Goal: Task Accomplishment & Management: Manage account settings

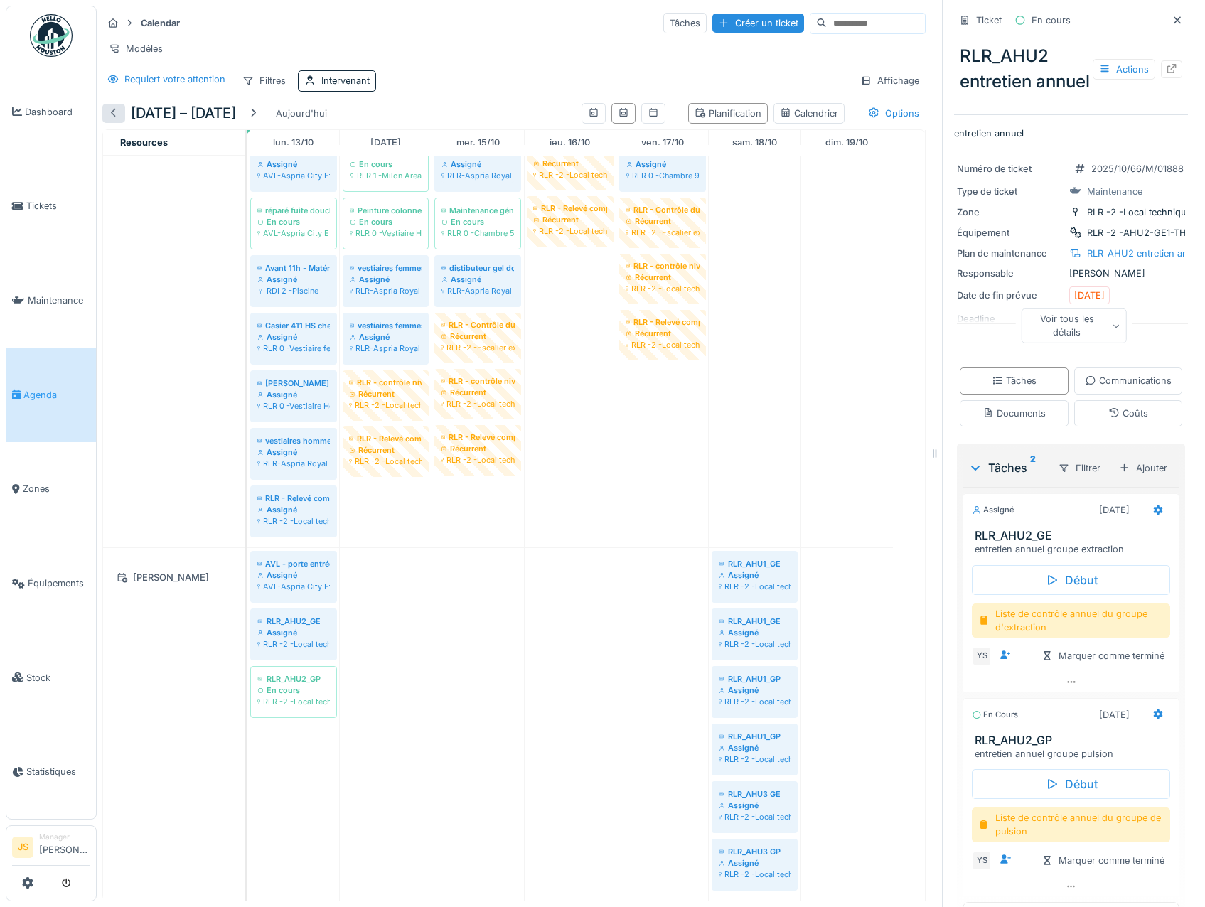
click at [117, 113] on div at bounding box center [113, 114] width 11 height 14
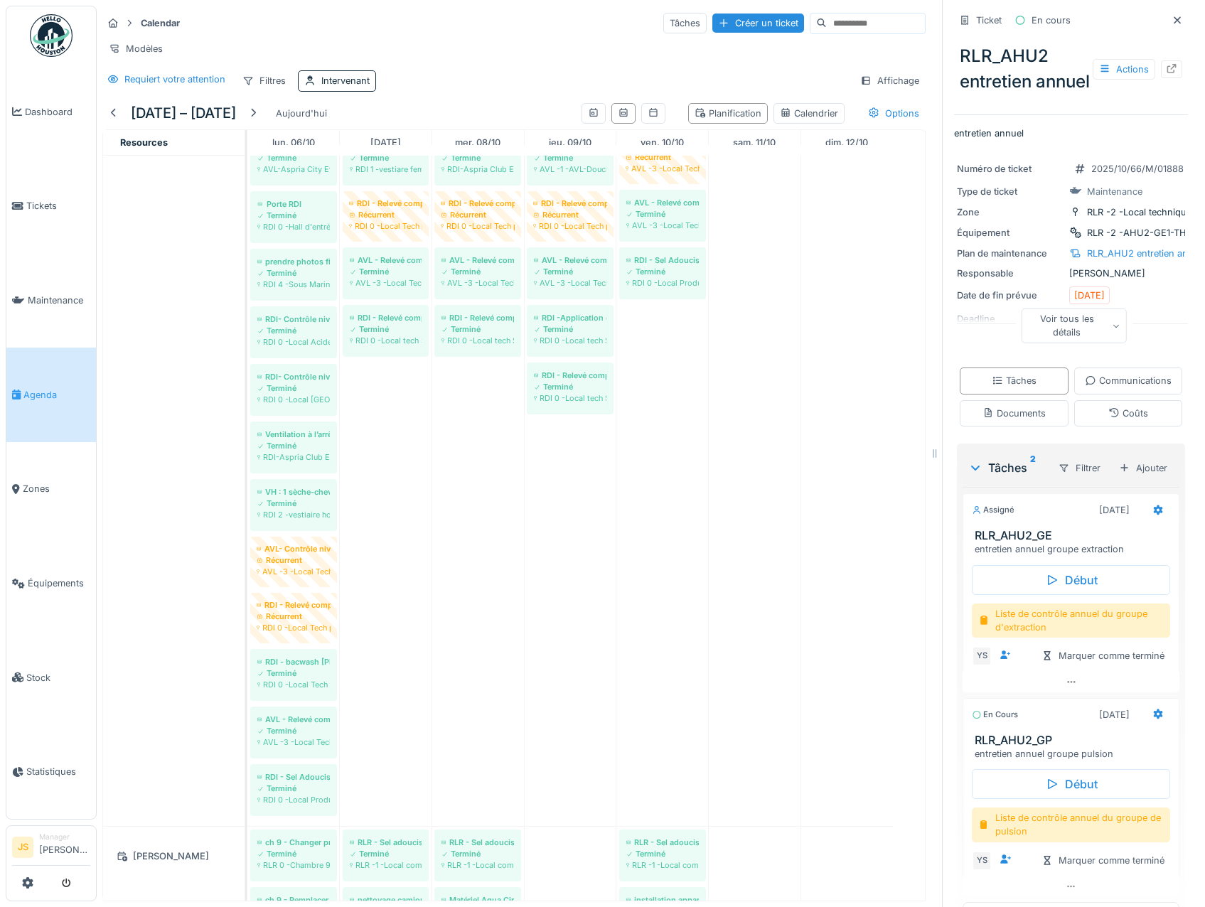
scroll to position [708, 0]
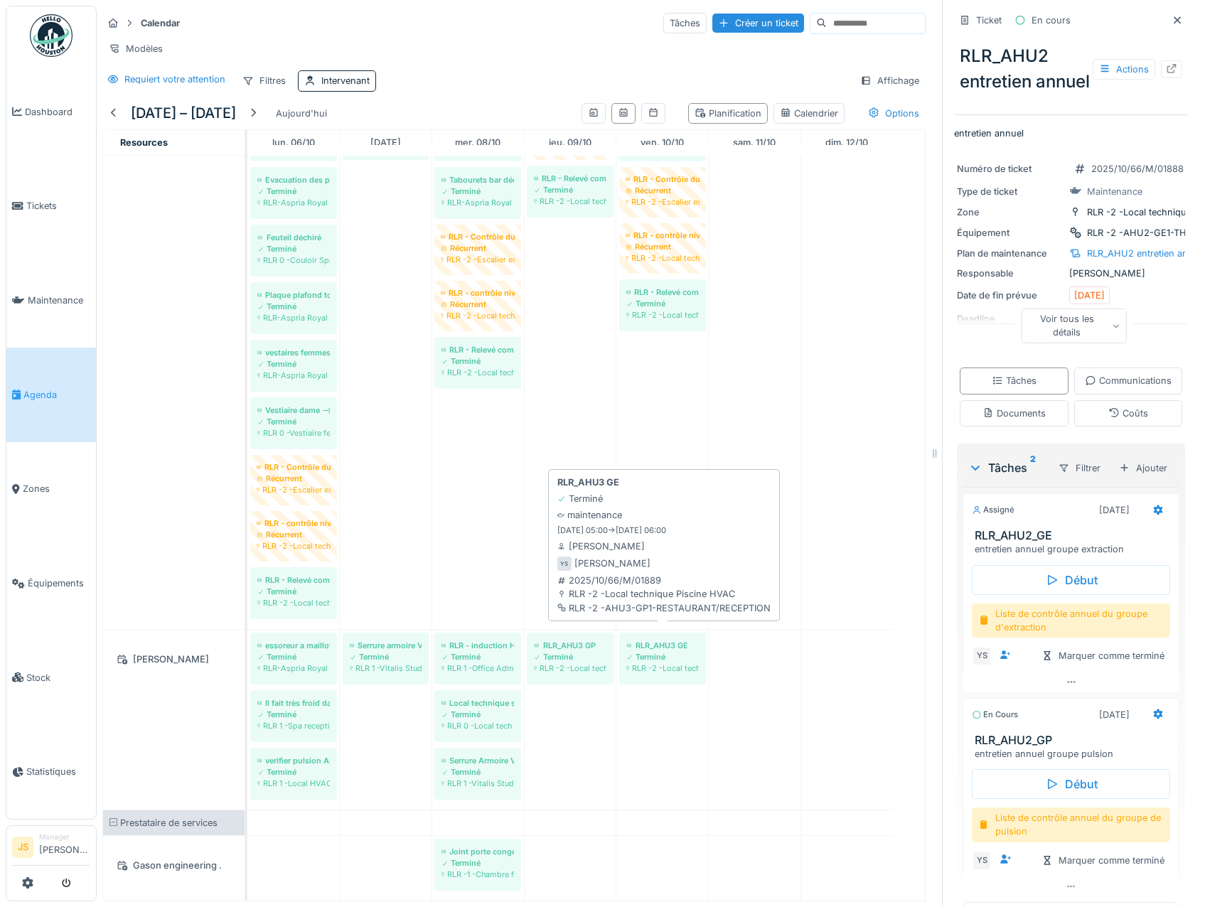
click at [665, 651] on div "Terminé" at bounding box center [662, 656] width 73 height 11
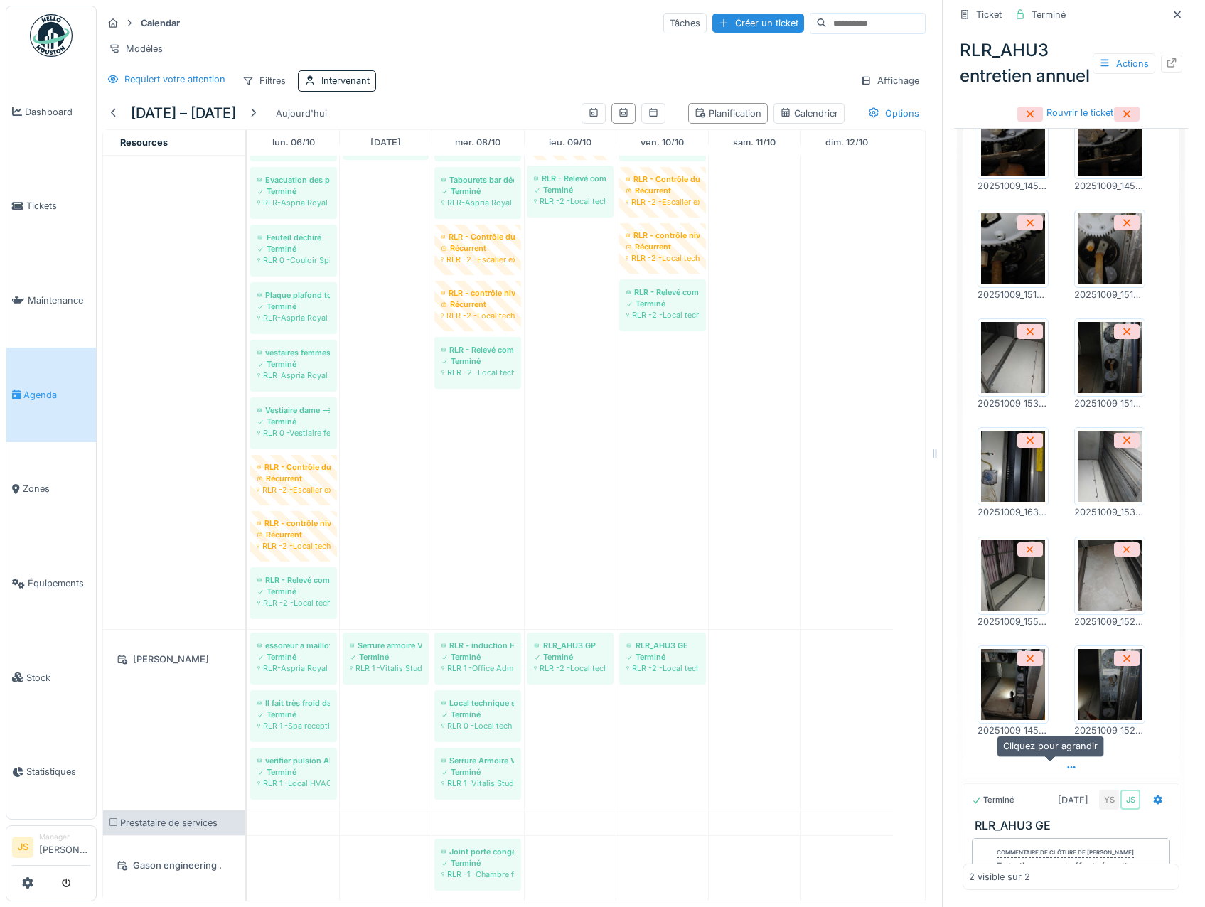
click at [1066, 763] on icon at bounding box center [1071, 767] width 11 height 9
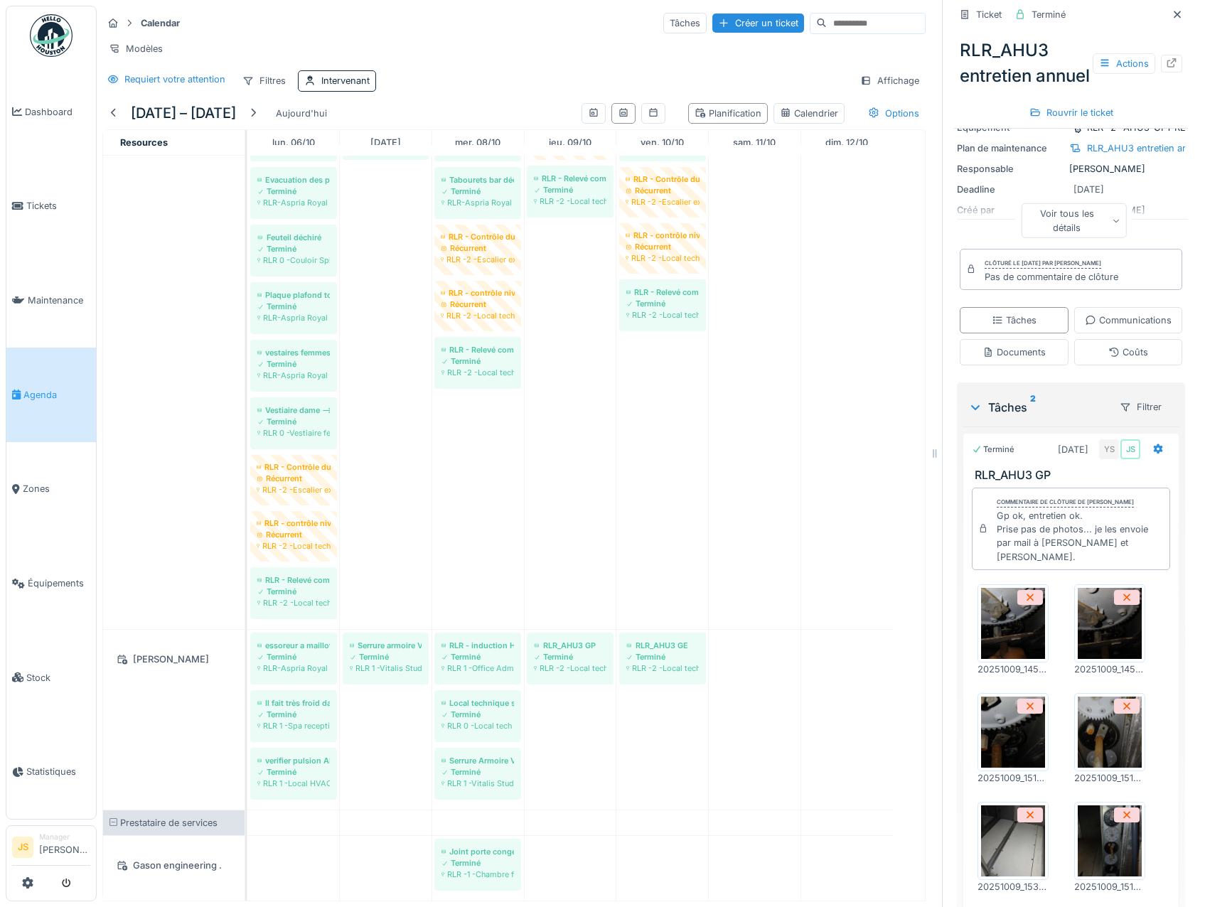
scroll to position [123, 0]
click at [1046, 360] on div "Documents" at bounding box center [1014, 354] width 63 height 14
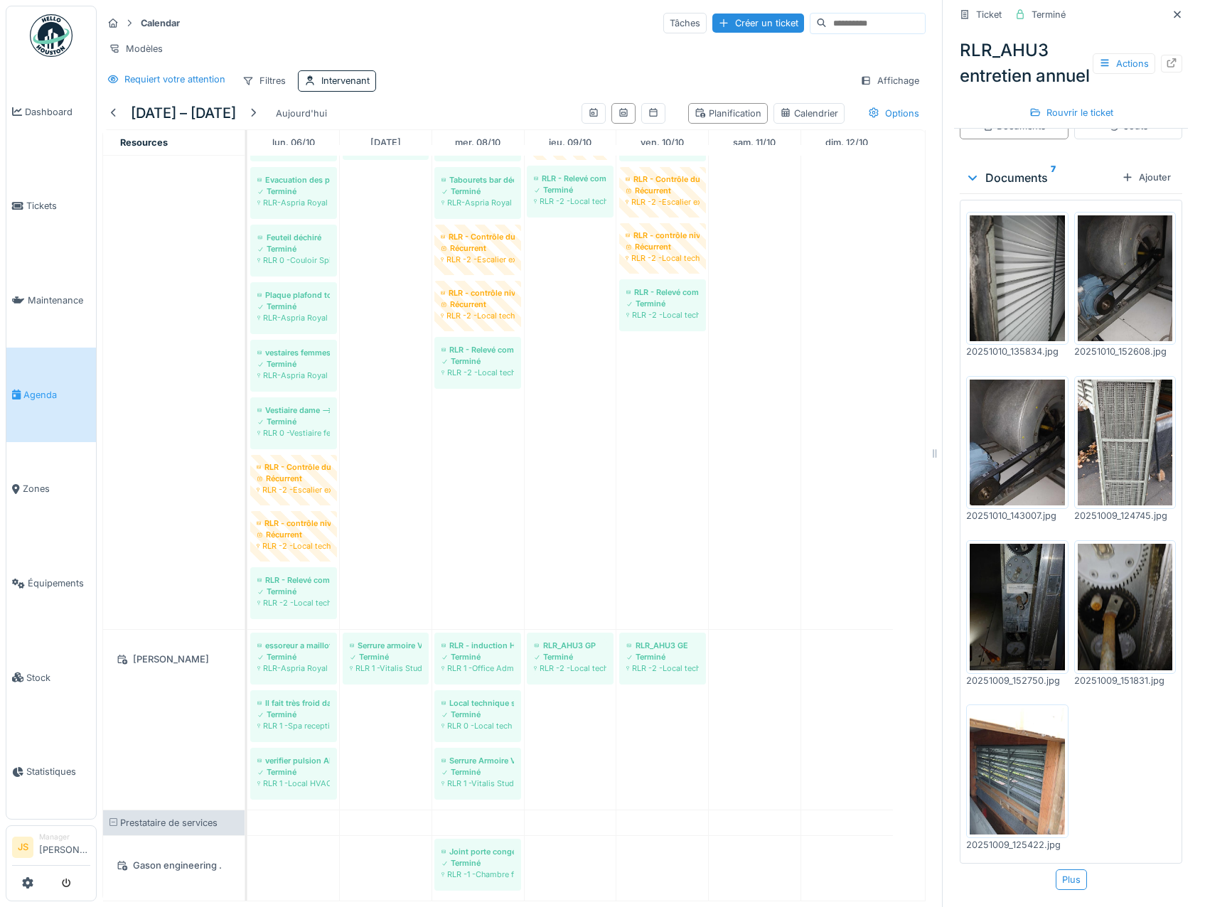
scroll to position [414, 0]
click at [998, 340] on img at bounding box center [1017, 278] width 95 height 127
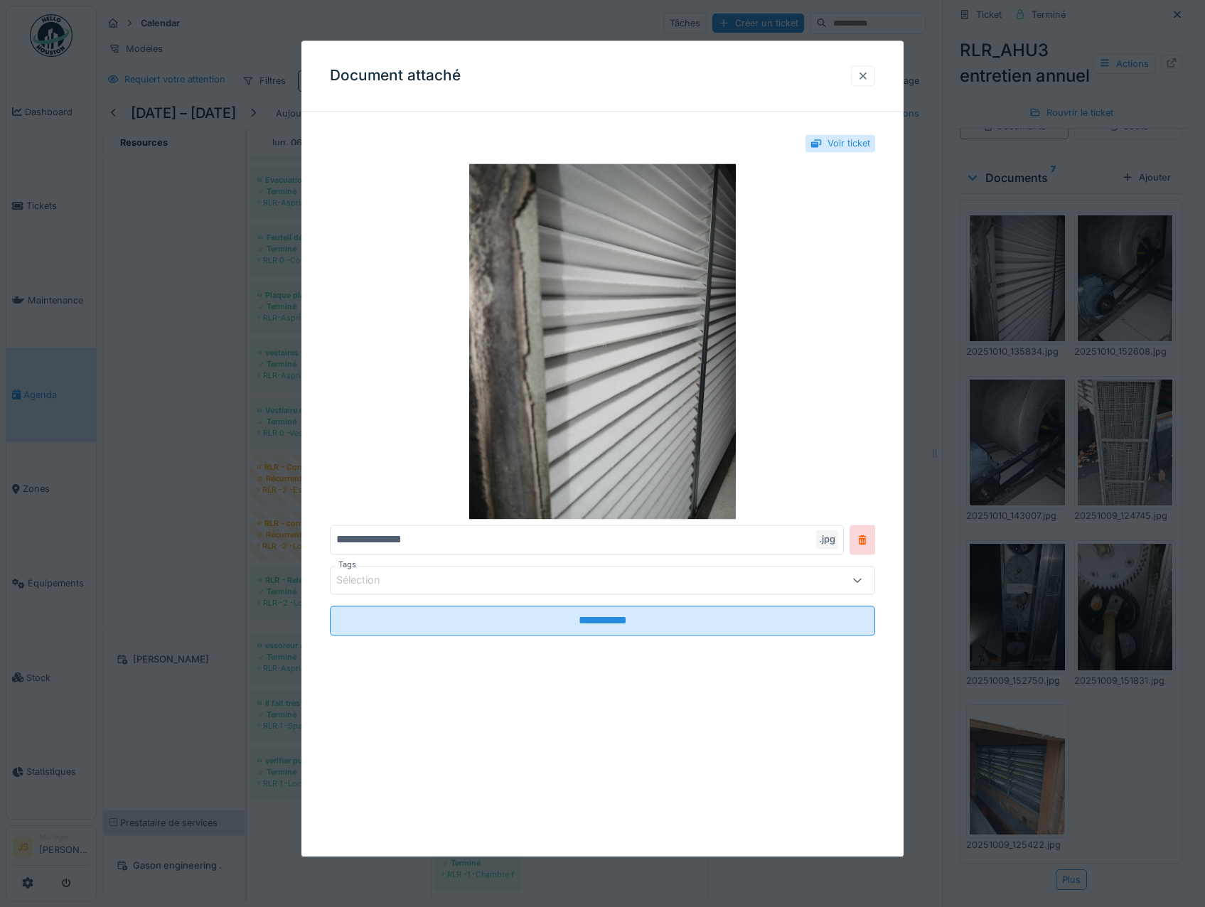
click at [869, 74] on div at bounding box center [862, 76] width 11 height 14
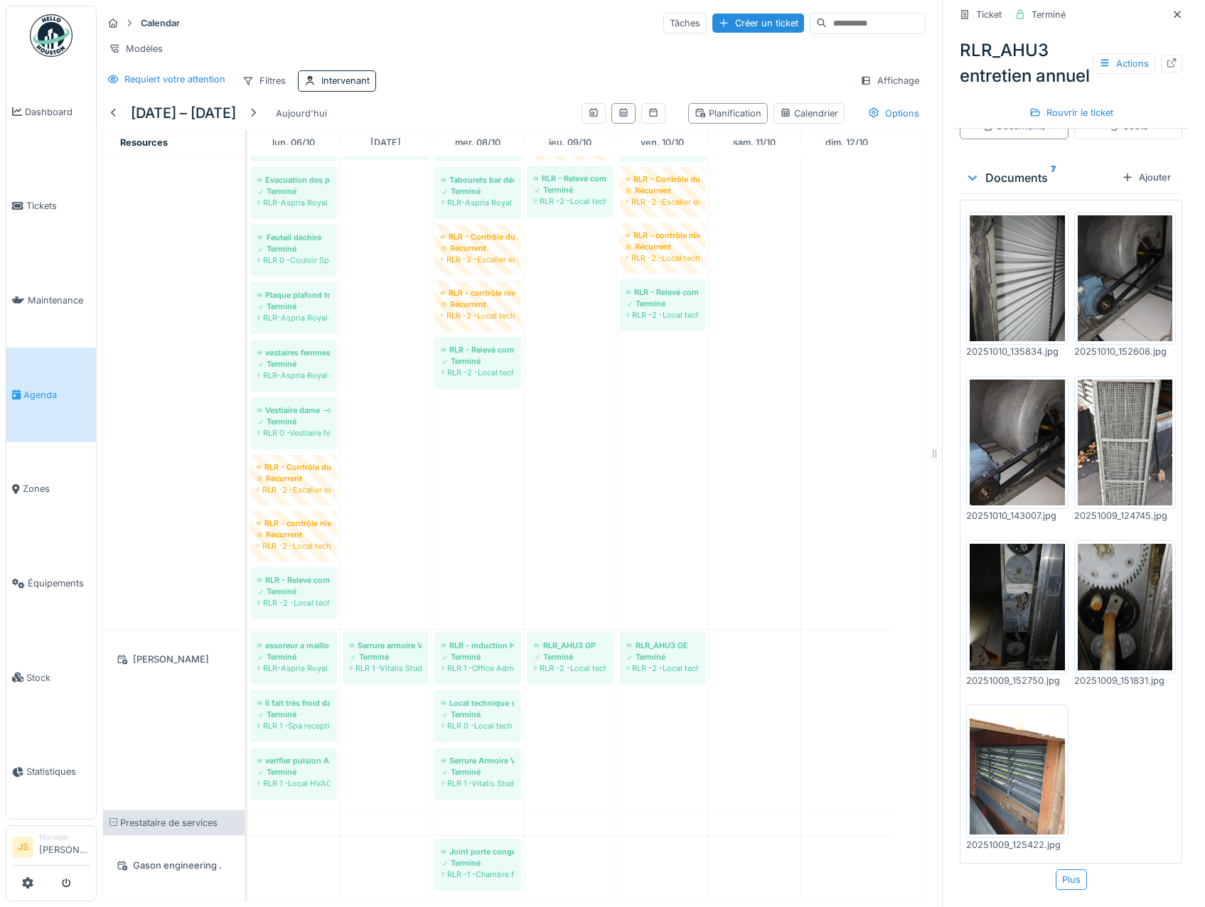
click at [1113, 463] on img at bounding box center [1125, 443] width 95 height 127
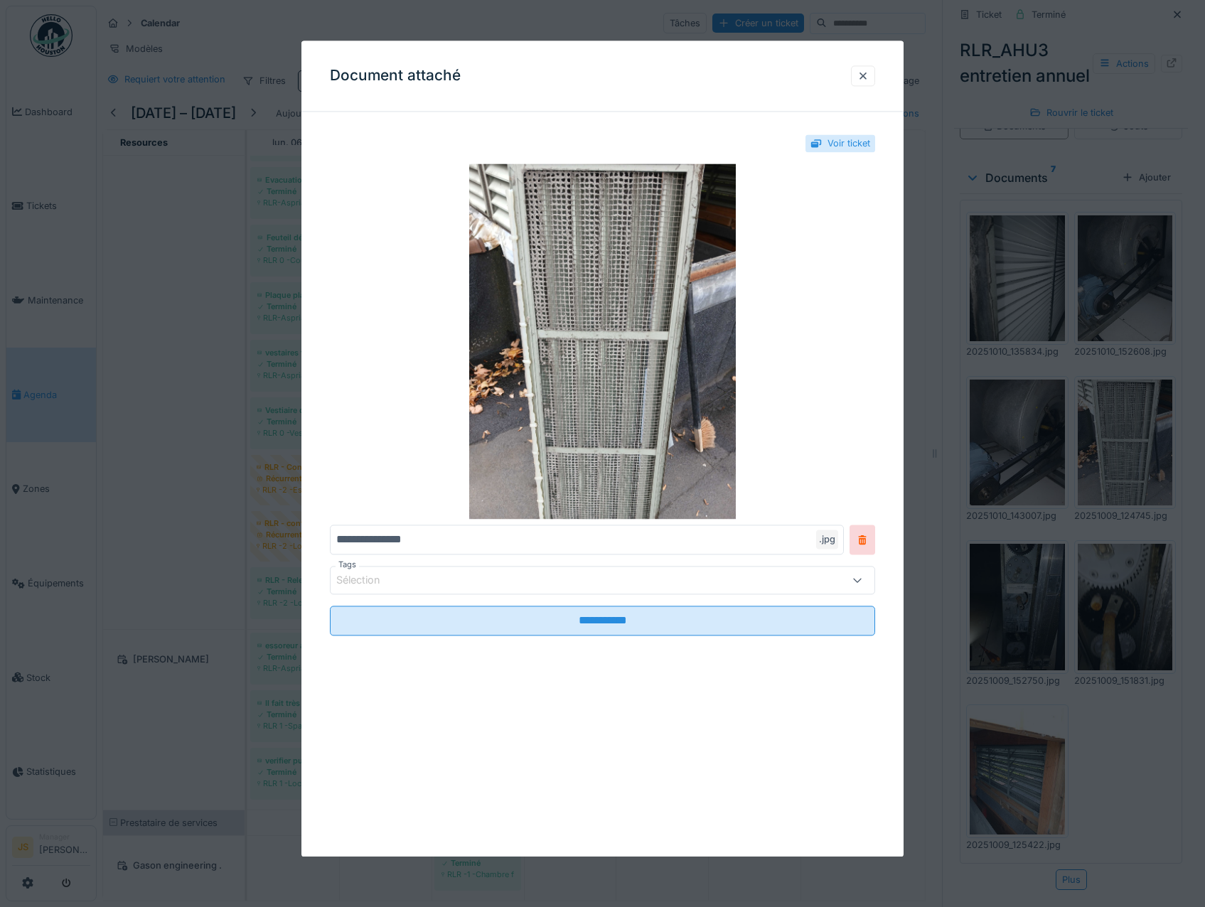
click at [865, 76] on div at bounding box center [862, 76] width 11 height 14
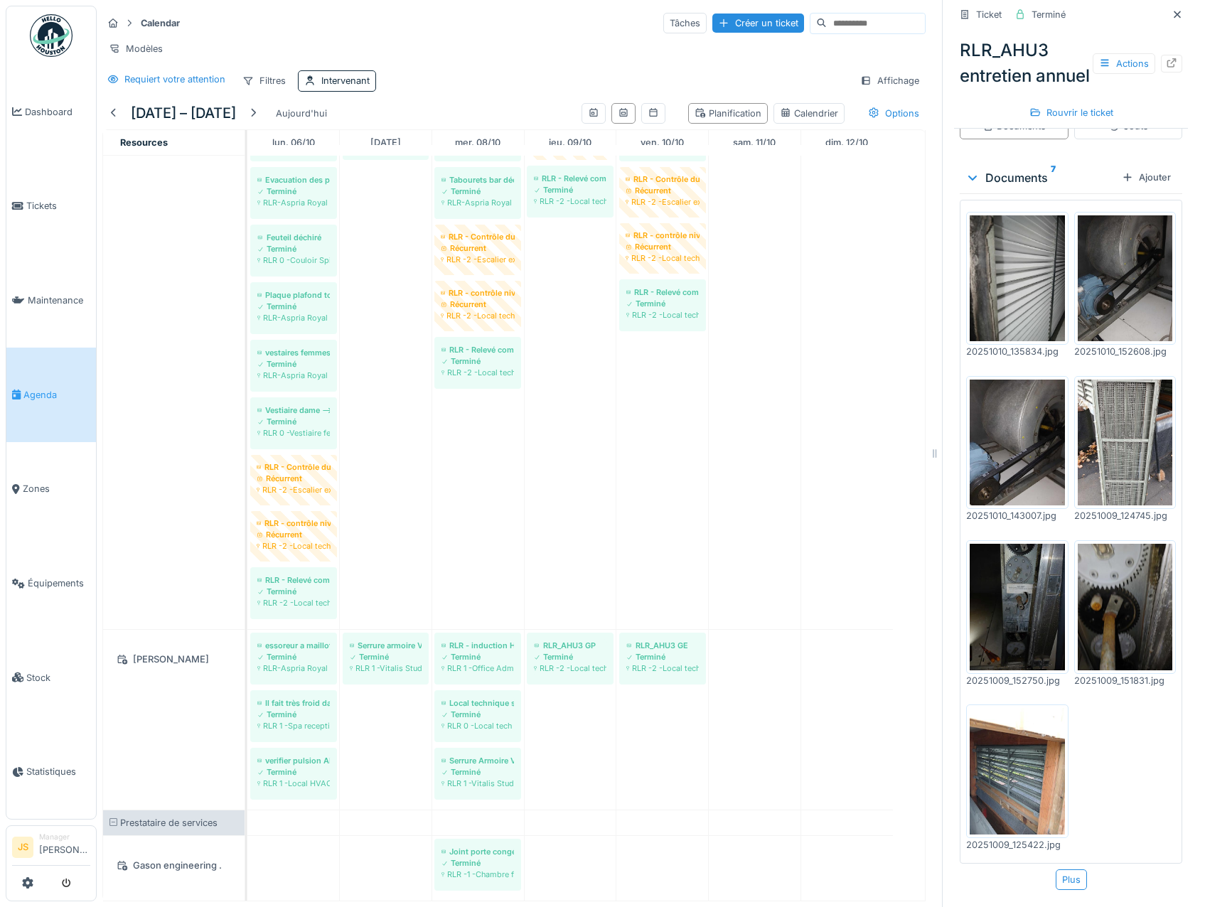
click at [1012, 793] on img at bounding box center [1017, 771] width 95 height 127
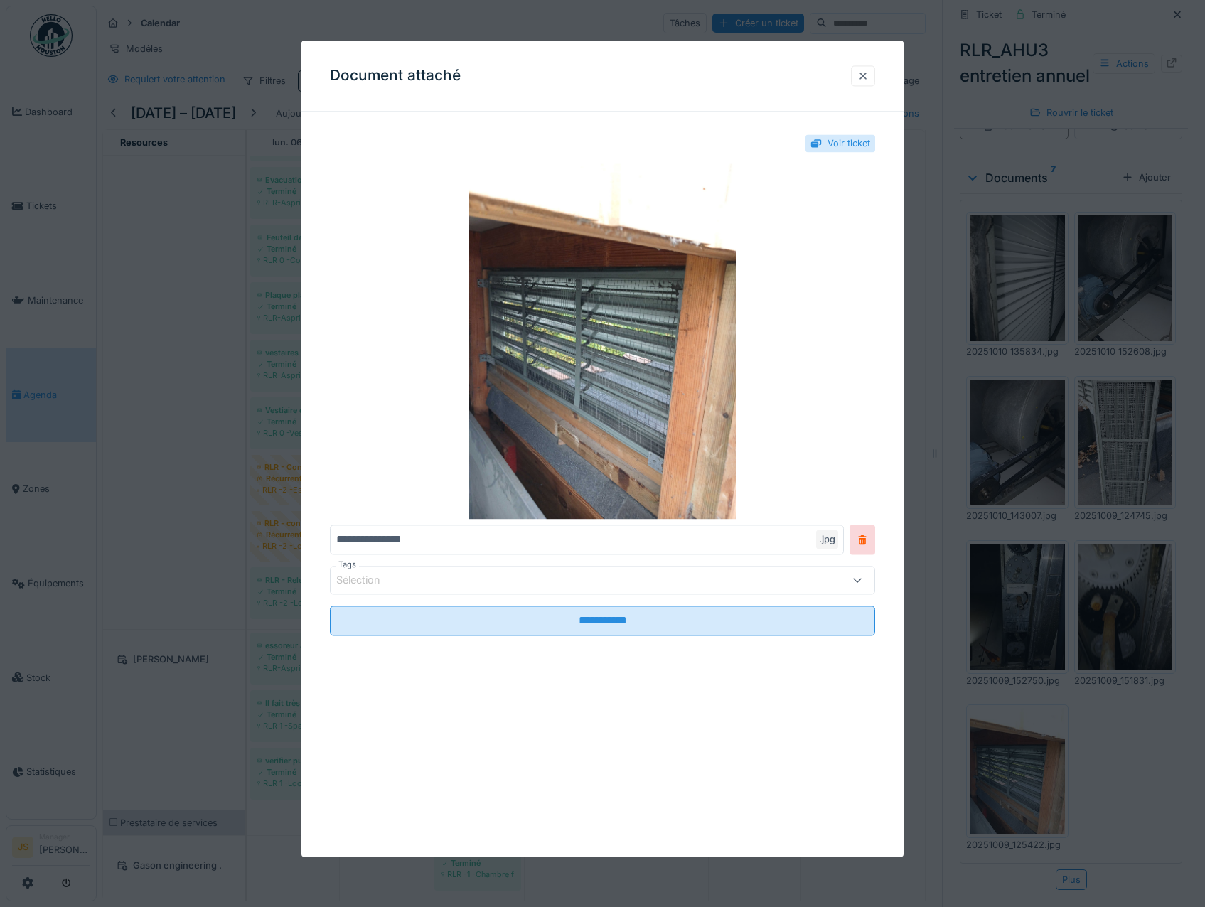
click at [869, 75] on div at bounding box center [862, 76] width 11 height 14
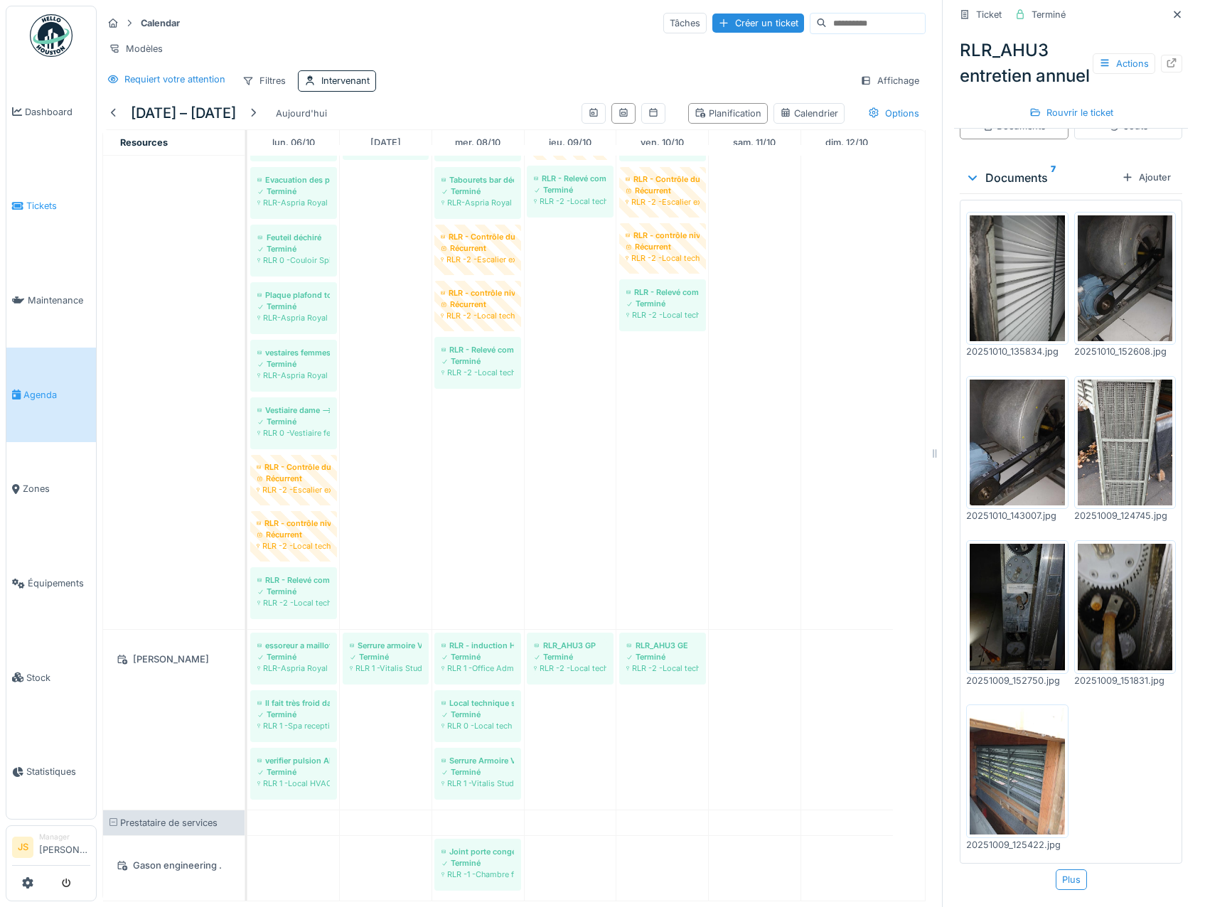
click at [36, 205] on span "Tickets" at bounding box center [58, 206] width 64 height 14
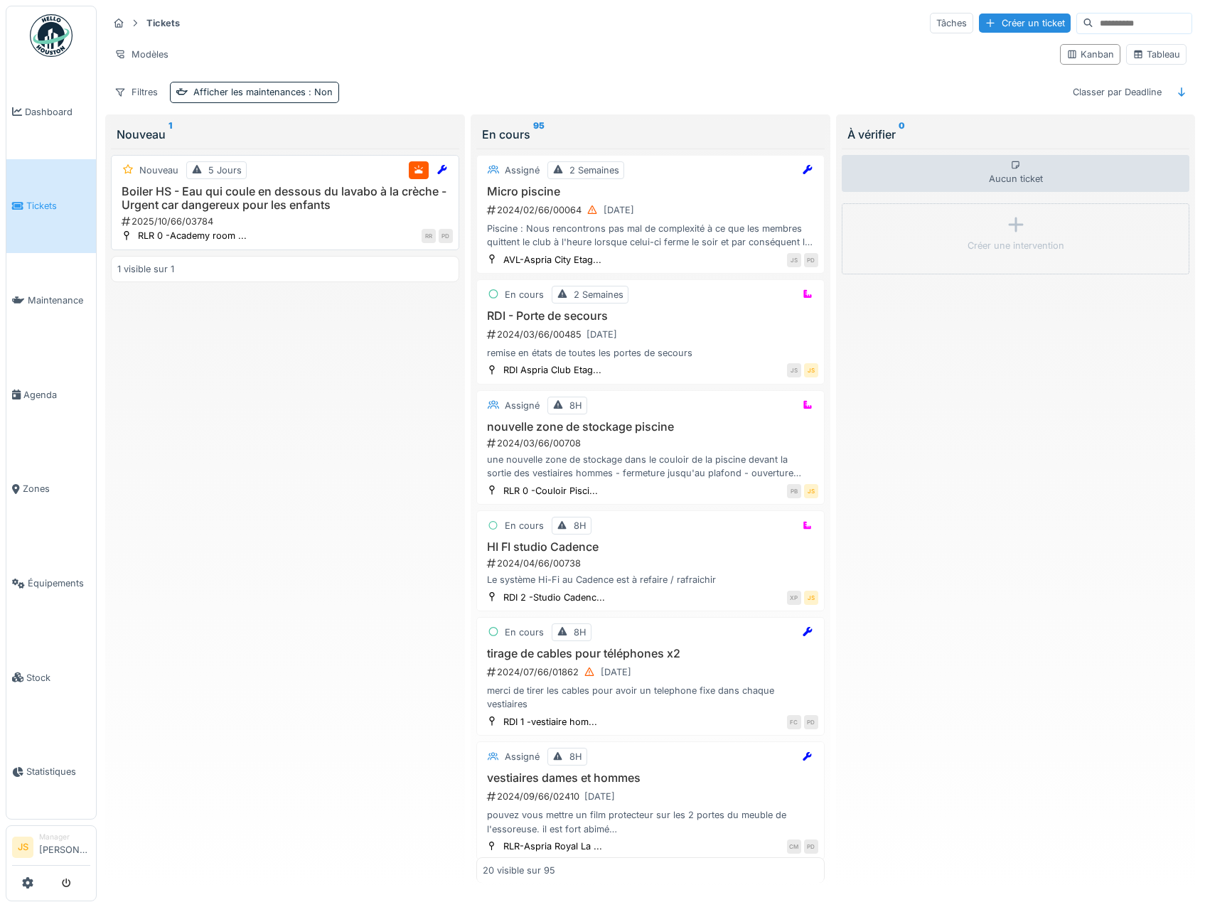
click at [237, 198] on h3 "Boiler HS - Eau qui coule en dessous du lavabo à la crèche - Urgent car dangere…" at bounding box center [285, 198] width 336 height 27
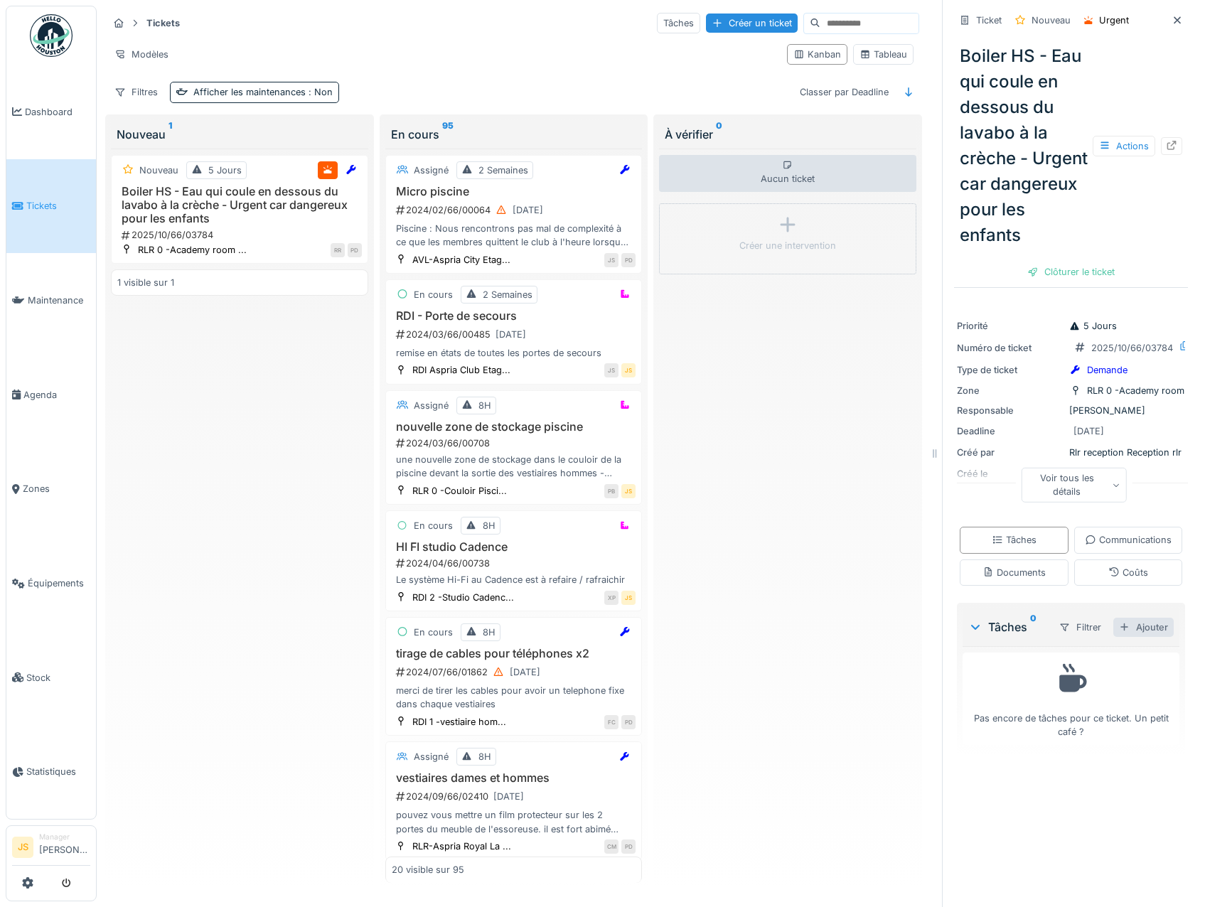
click at [1140, 637] on div "Ajouter" at bounding box center [1143, 627] width 60 height 19
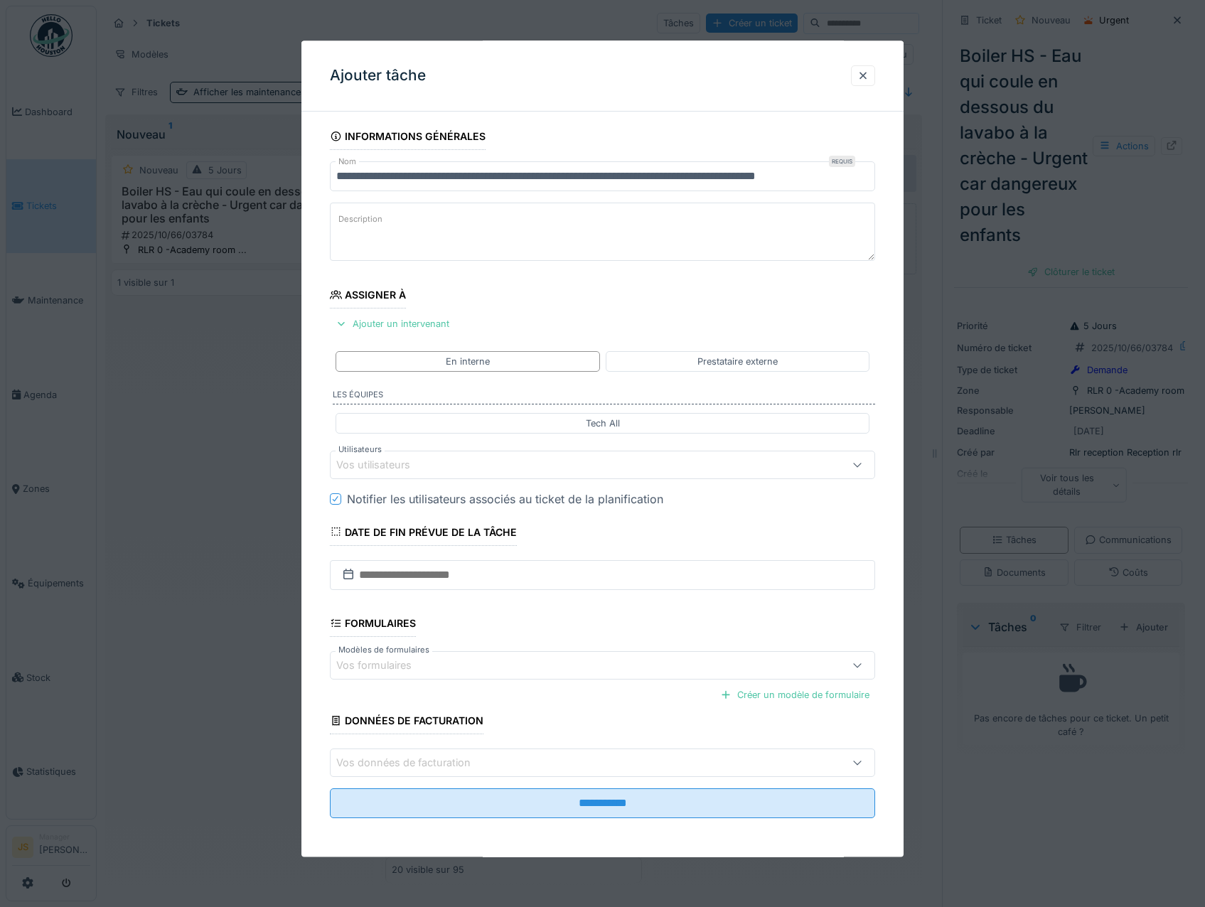
click at [379, 460] on div "Vos utilisateurs" at bounding box center [383, 465] width 94 height 16
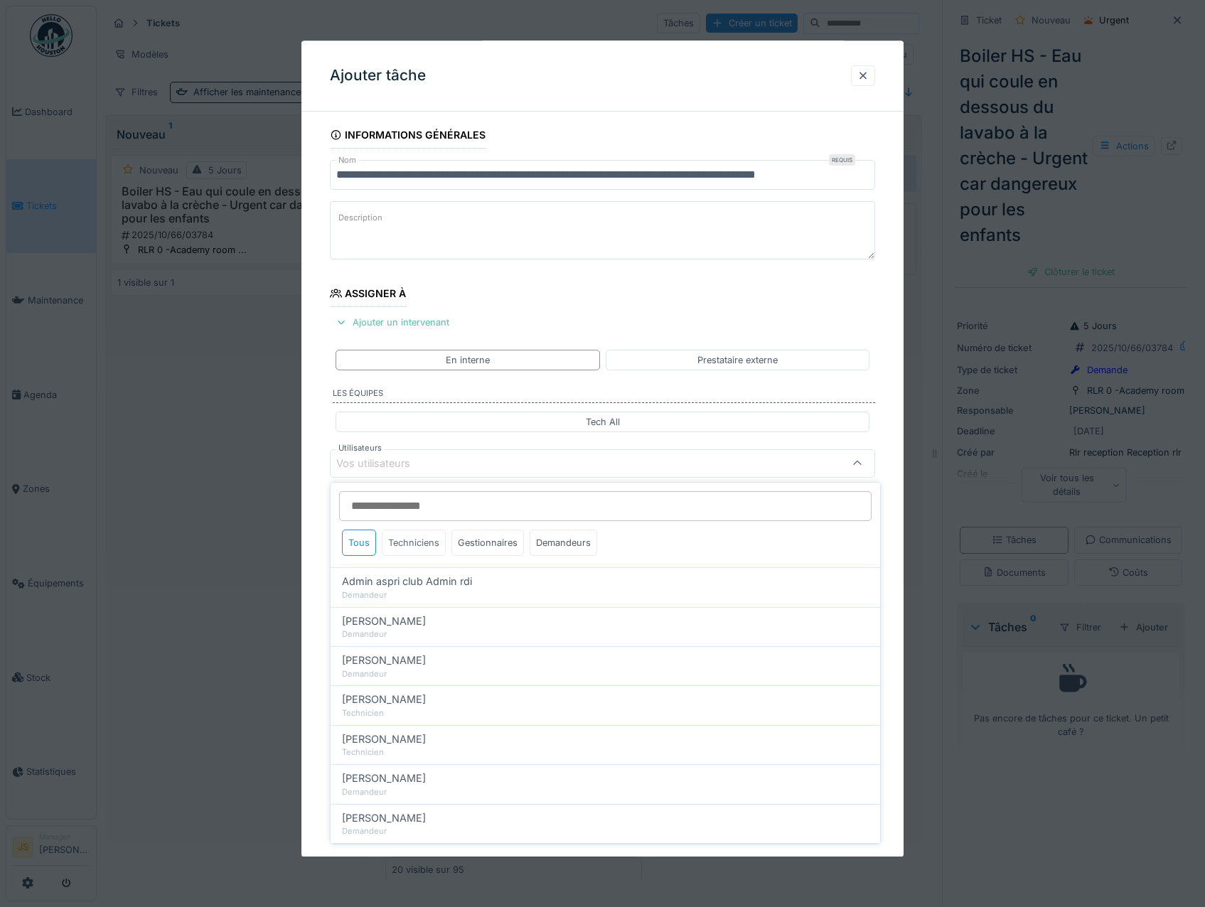
click at [422, 542] on div "Techniciens" at bounding box center [414, 543] width 64 height 26
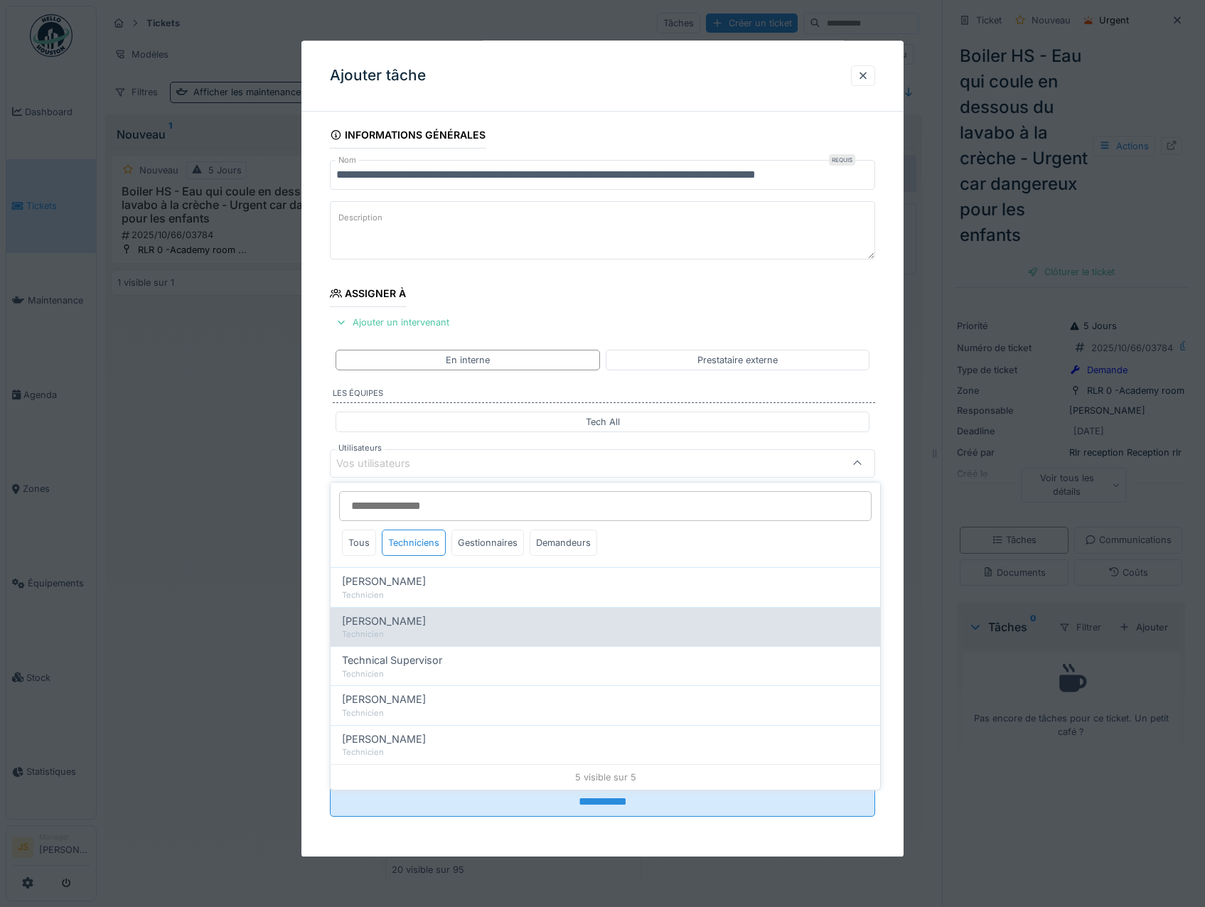
drag, startPoint x: 405, startPoint y: 626, endPoint x: 352, endPoint y: 619, distance: 53.8
click at [405, 626] on span "[PERSON_NAME]" at bounding box center [384, 622] width 84 height 16
type input "*****"
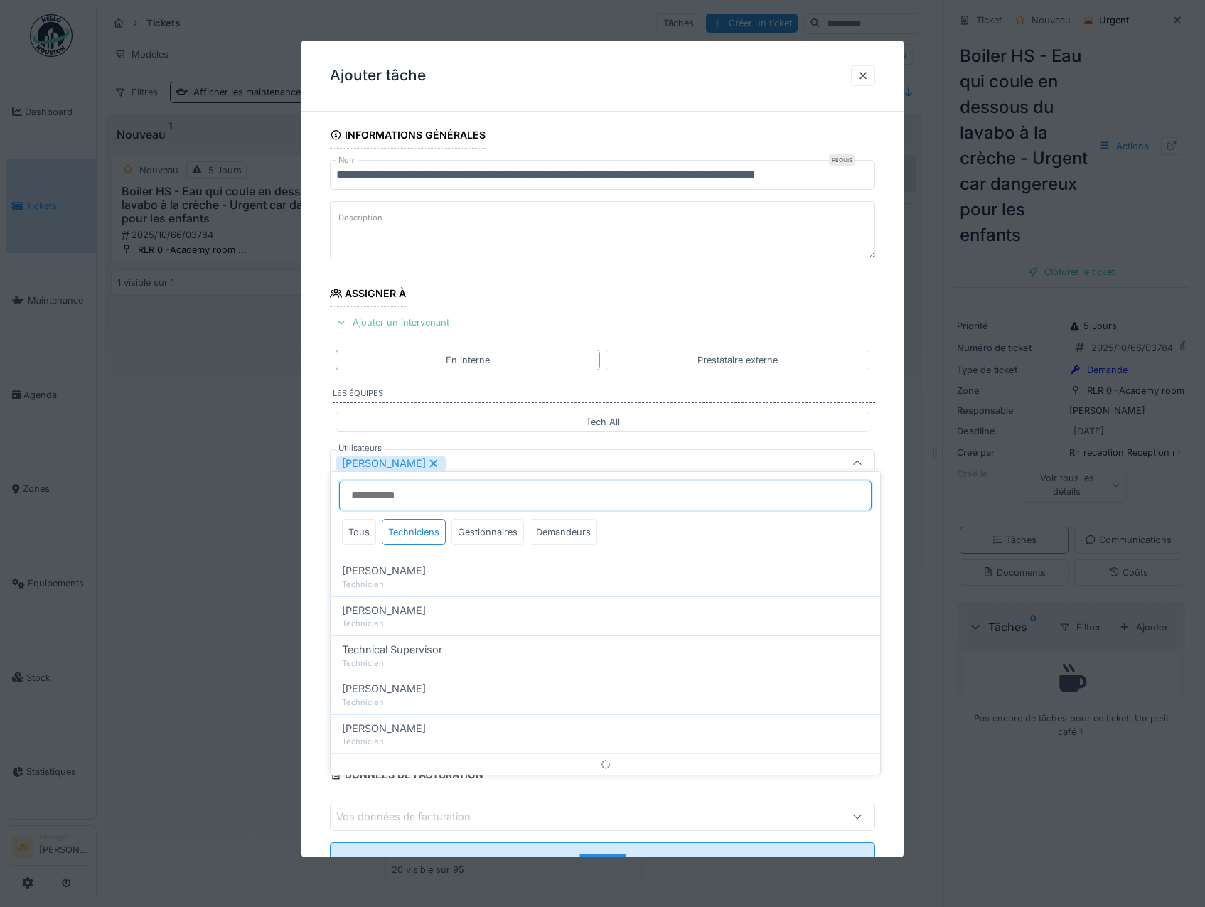
scroll to position [16, 0]
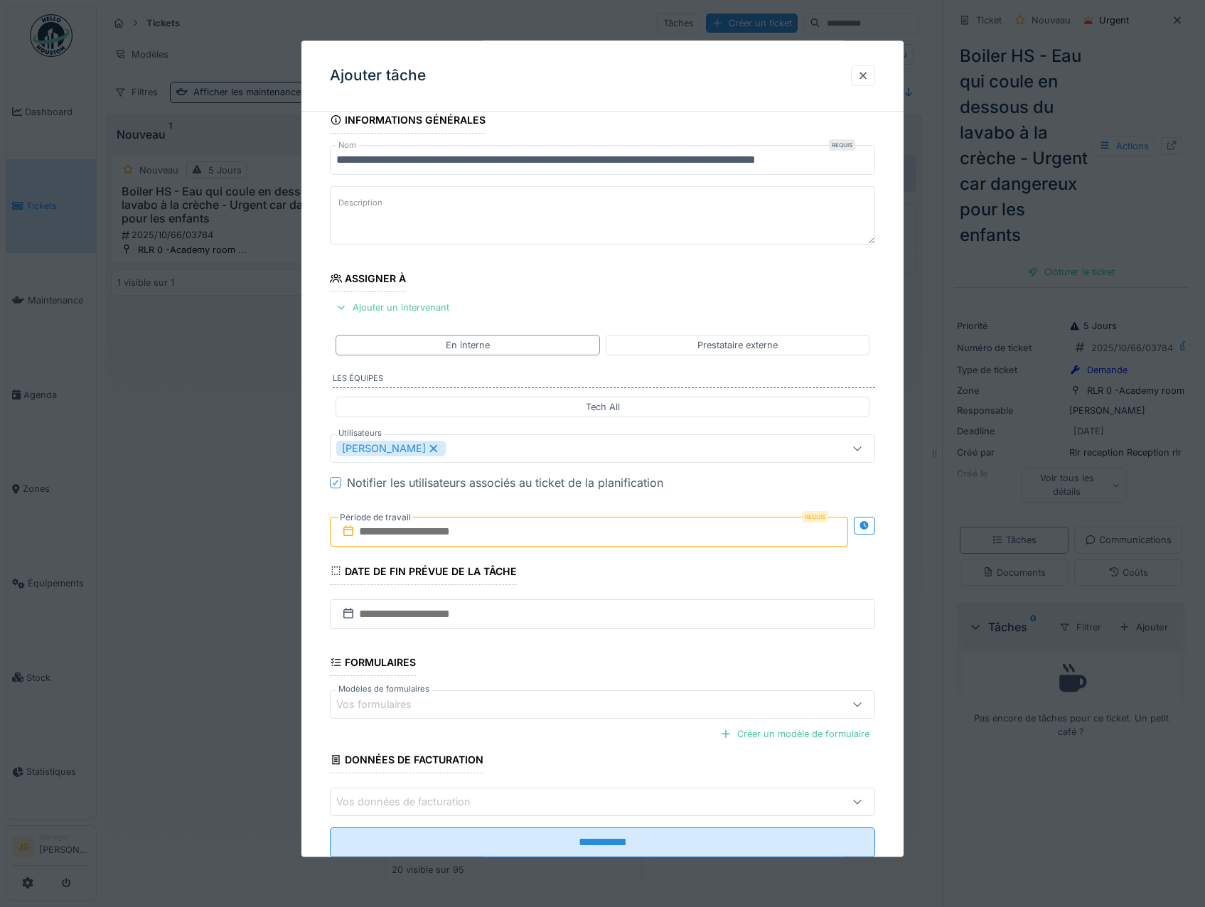
click at [311, 605] on div "**********" at bounding box center [602, 502] width 603 height 791
click at [406, 528] on input "text" at bounding box center [589, 532] width 519 height 30
click at [524, 673] on div "13" at bounding box center [522, 671] width 19 height 21
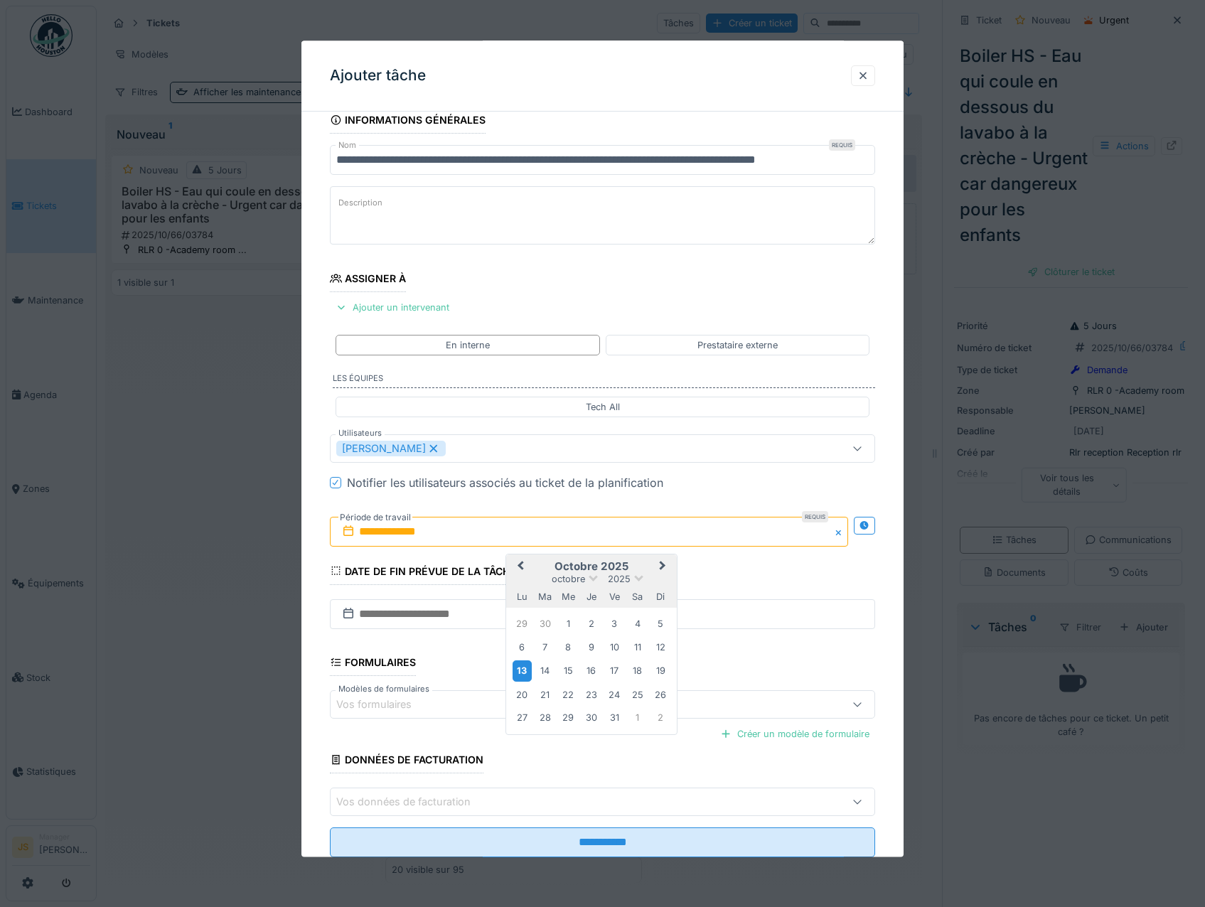
click at [526, 670] on div "13" at bounding box center [522, 671] width 19 height 21
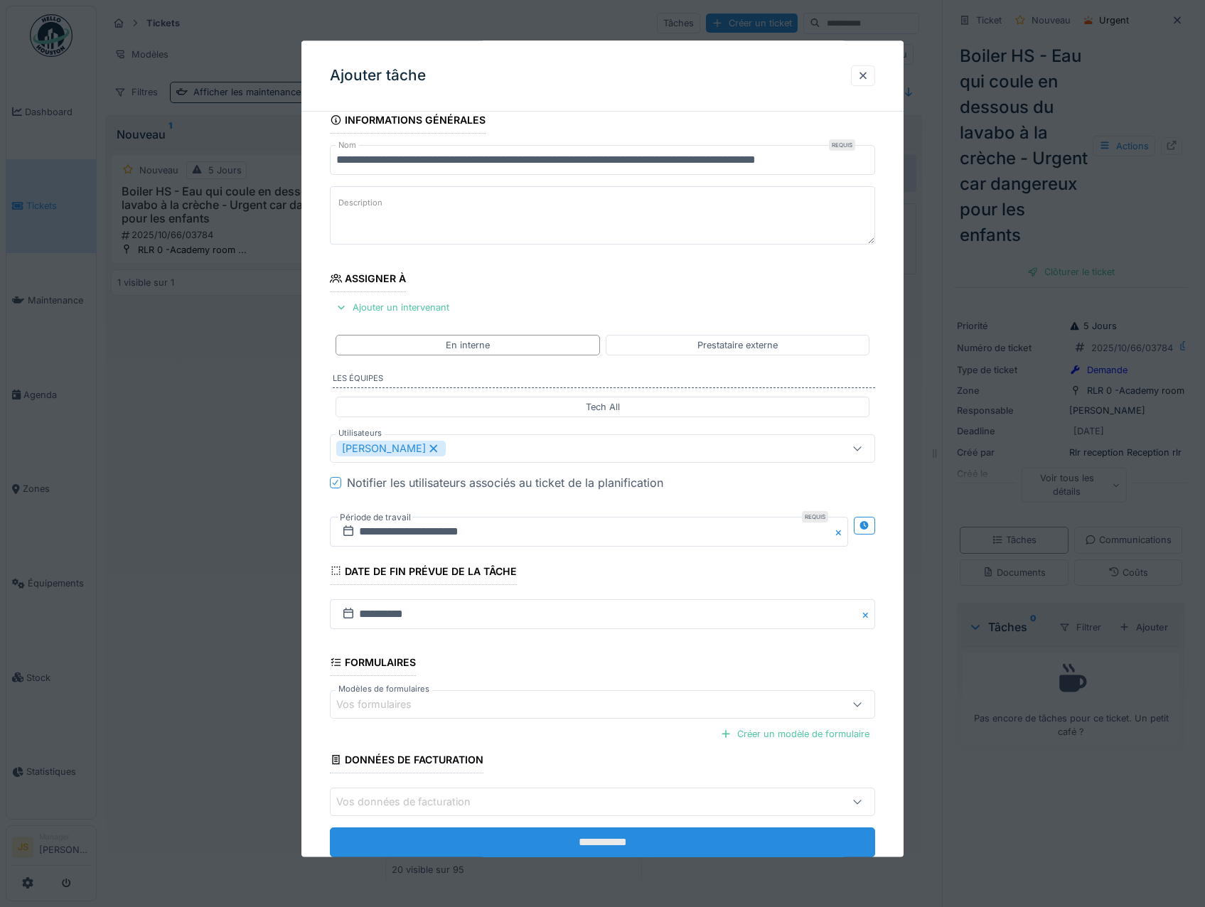
click at [639, 844] on input "**********" at bounding box center [603, 843] width 546 height 30
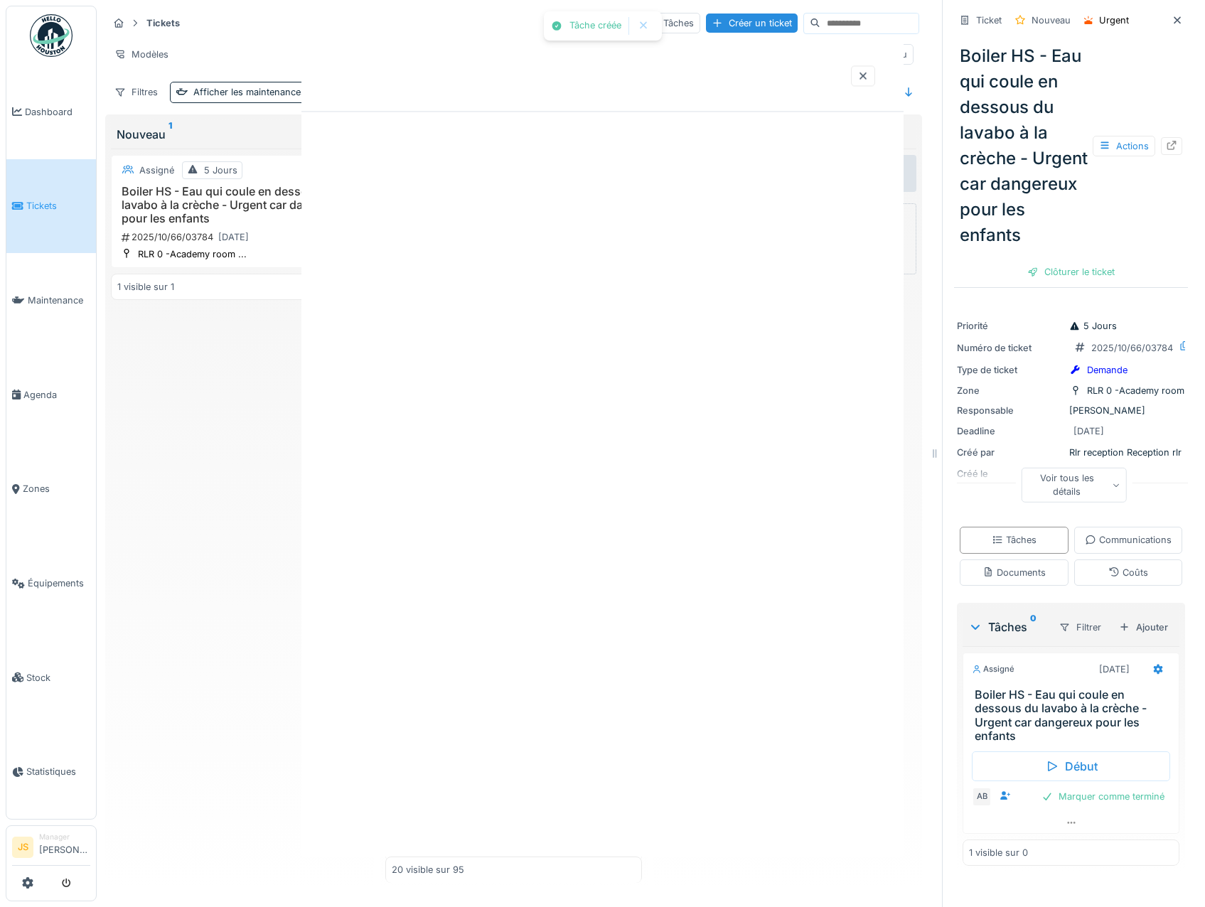
scroll to position [0, 0]
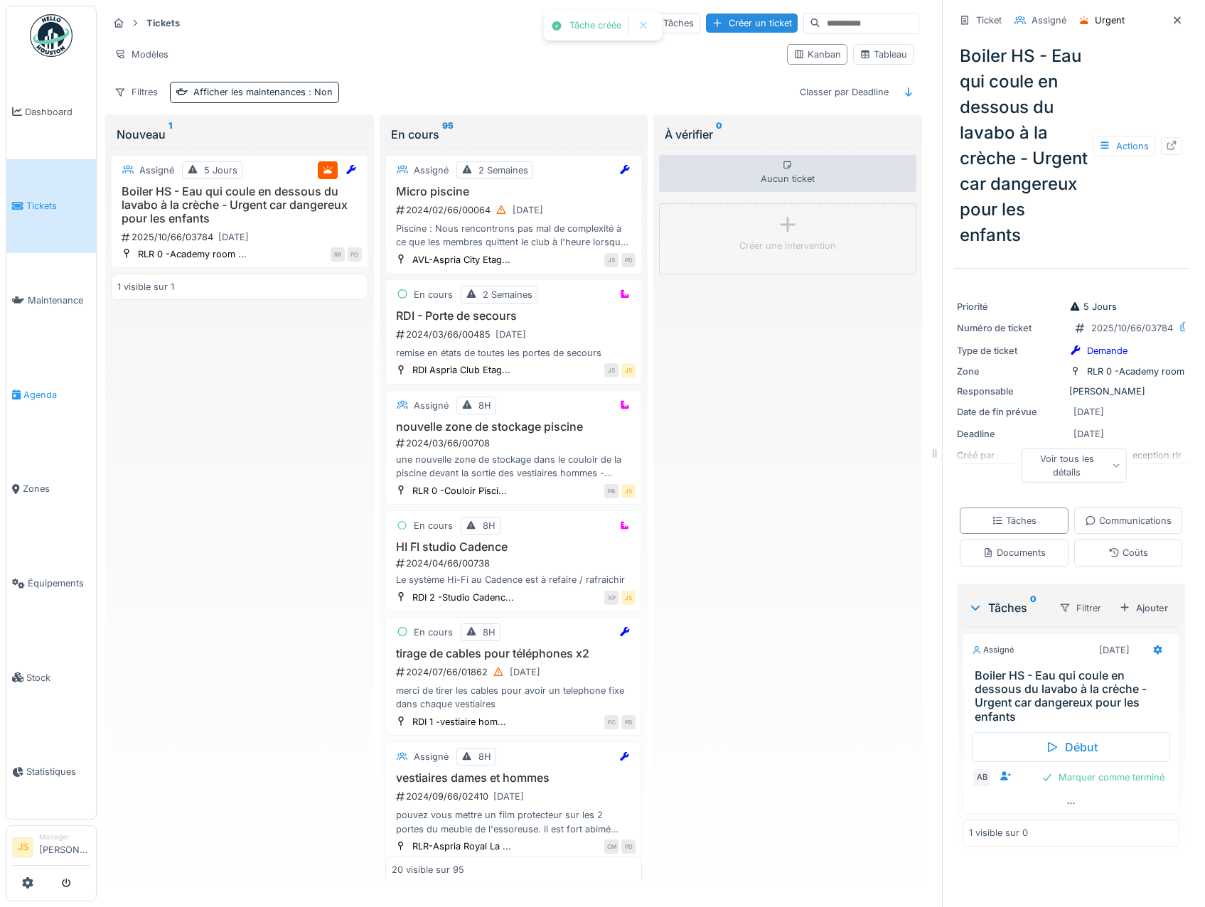
click at [38, 395] on span "Agenda" at bounding box center [56, 395] width 67 height 14
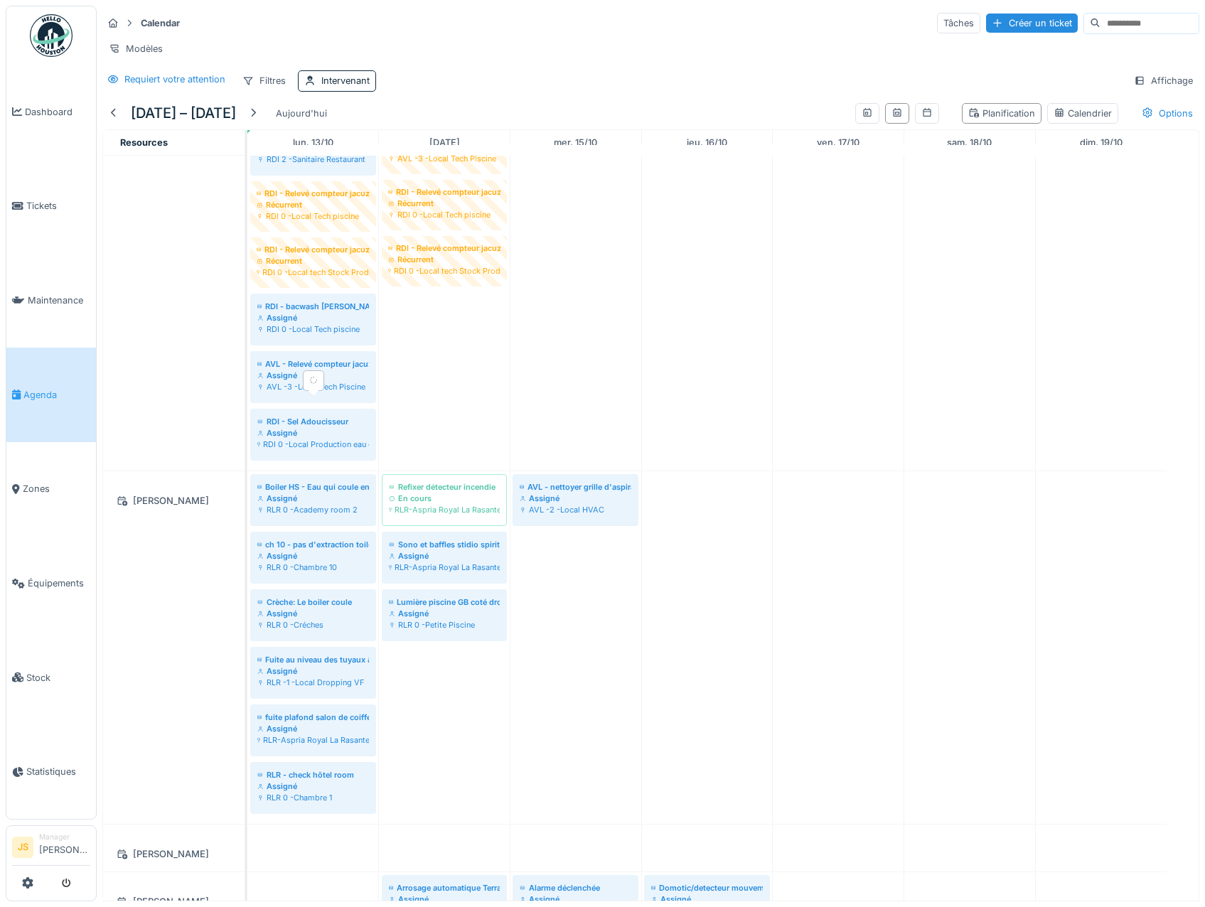
scroll to position [782, 0]
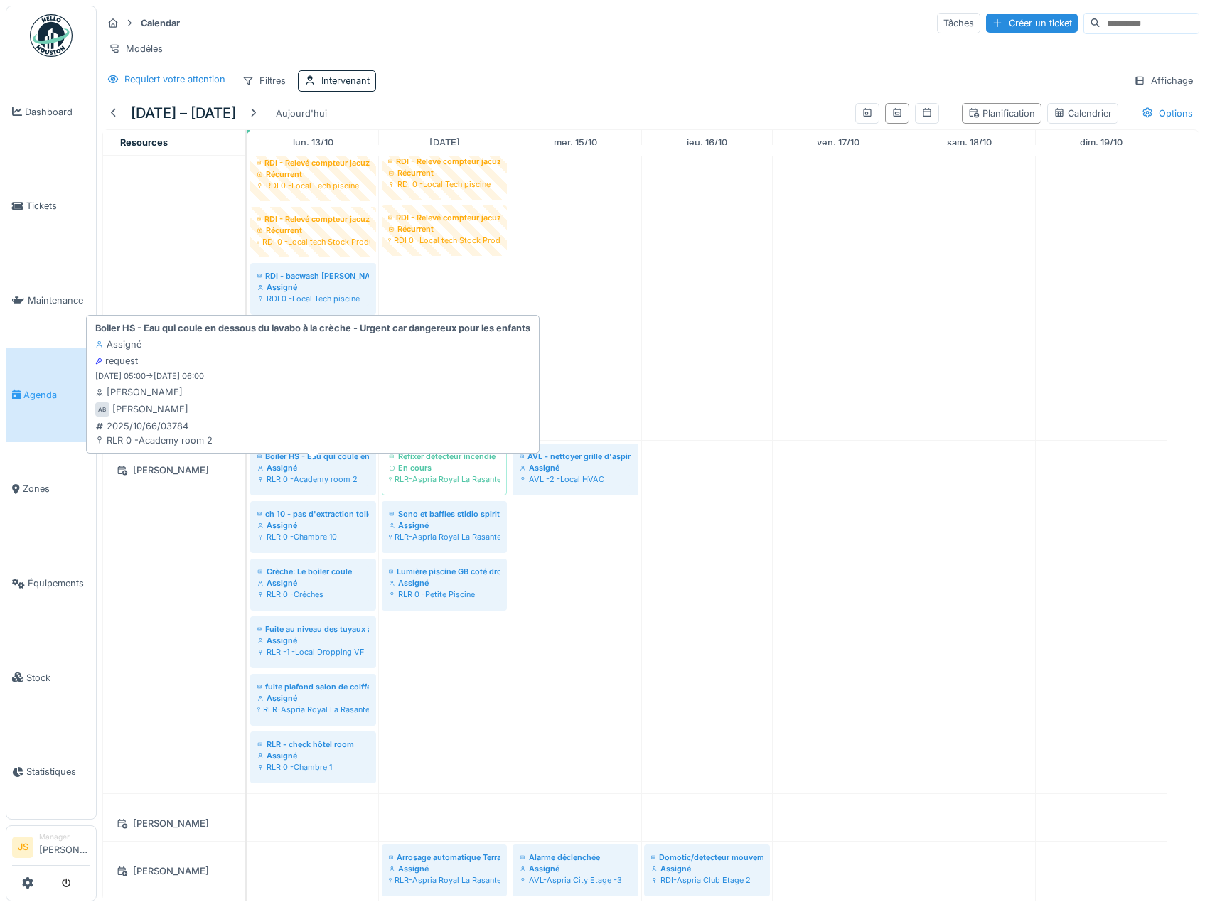
click at [270, 473] on div "Assigné" at bounding box center [313, 467] width 112 height 11
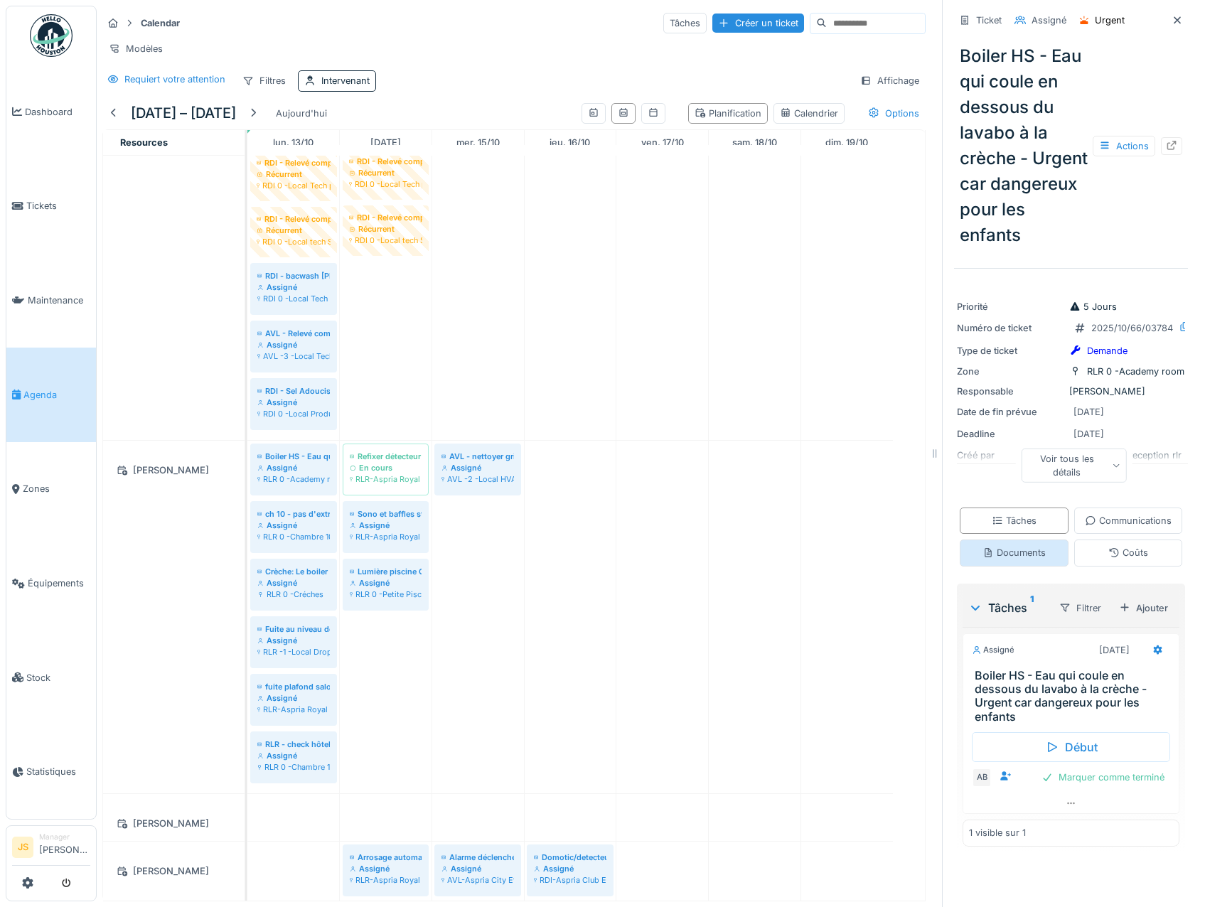
scroll to position [48, 0]
click at [1104, 787] on div "Marquer comme terminé" at bounding box center [1103, 777] width 134 height 19
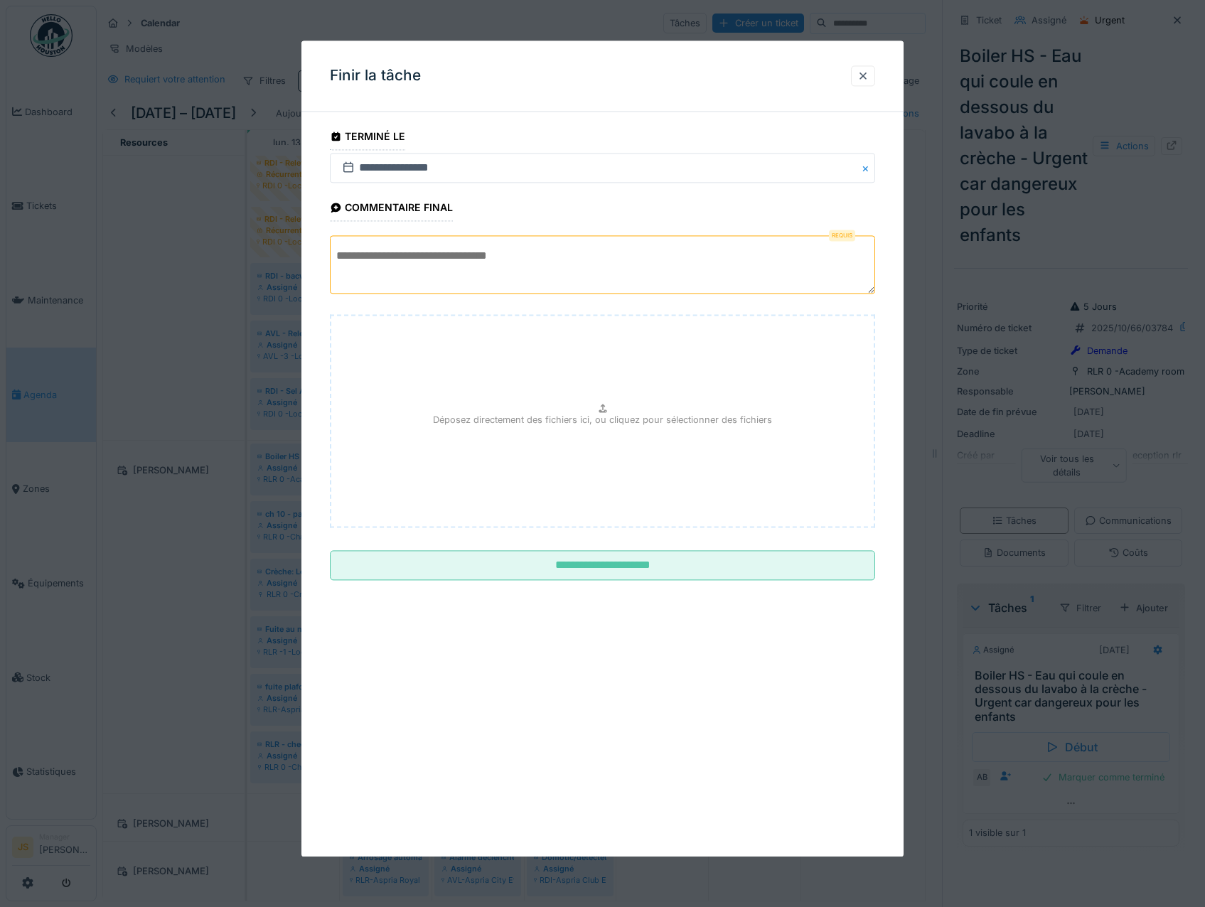
click at [473, 270] on textarea at bounding box center [603, 265] width 546 height 58
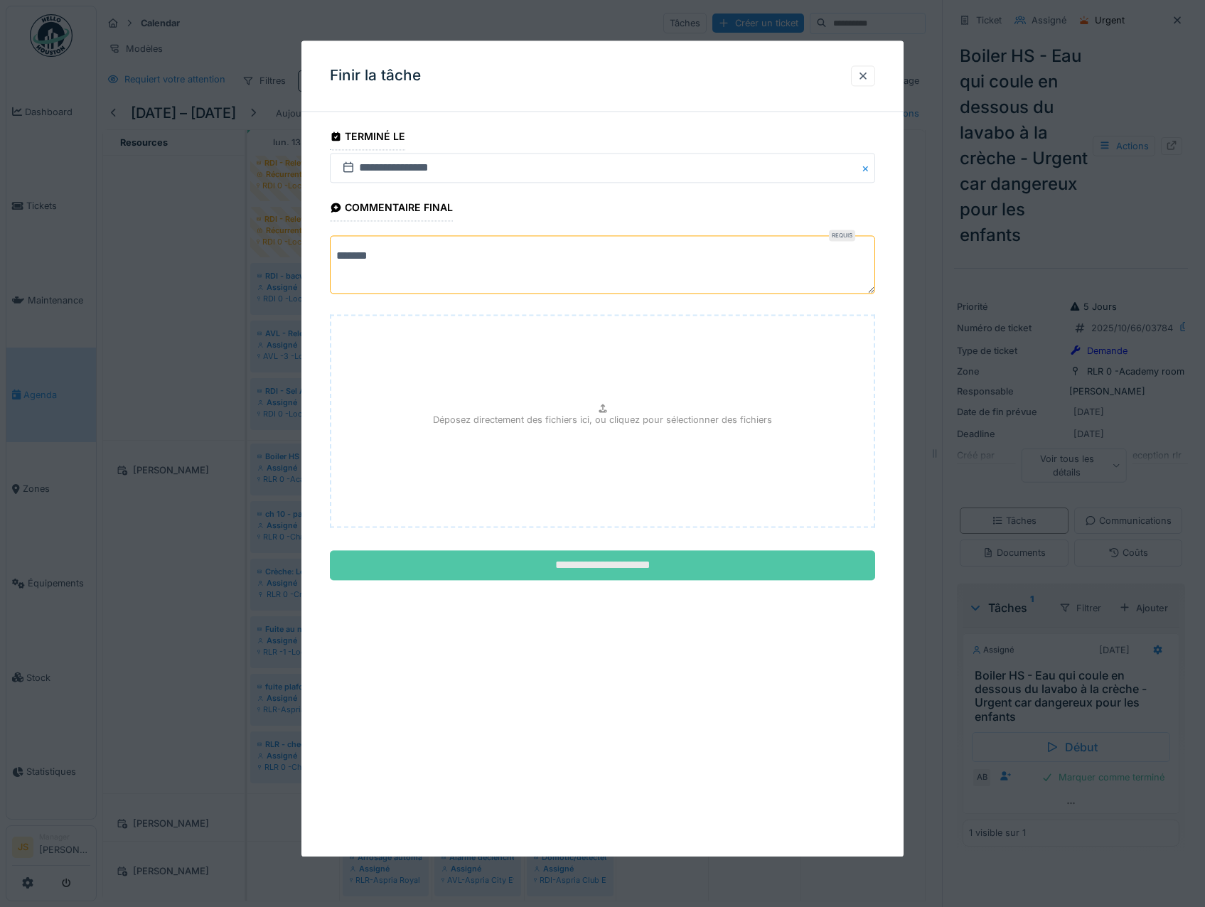
type textarea "*******"
click at [620, 560] on input "**********" at bounding box center [603, 566] width 546 height 30
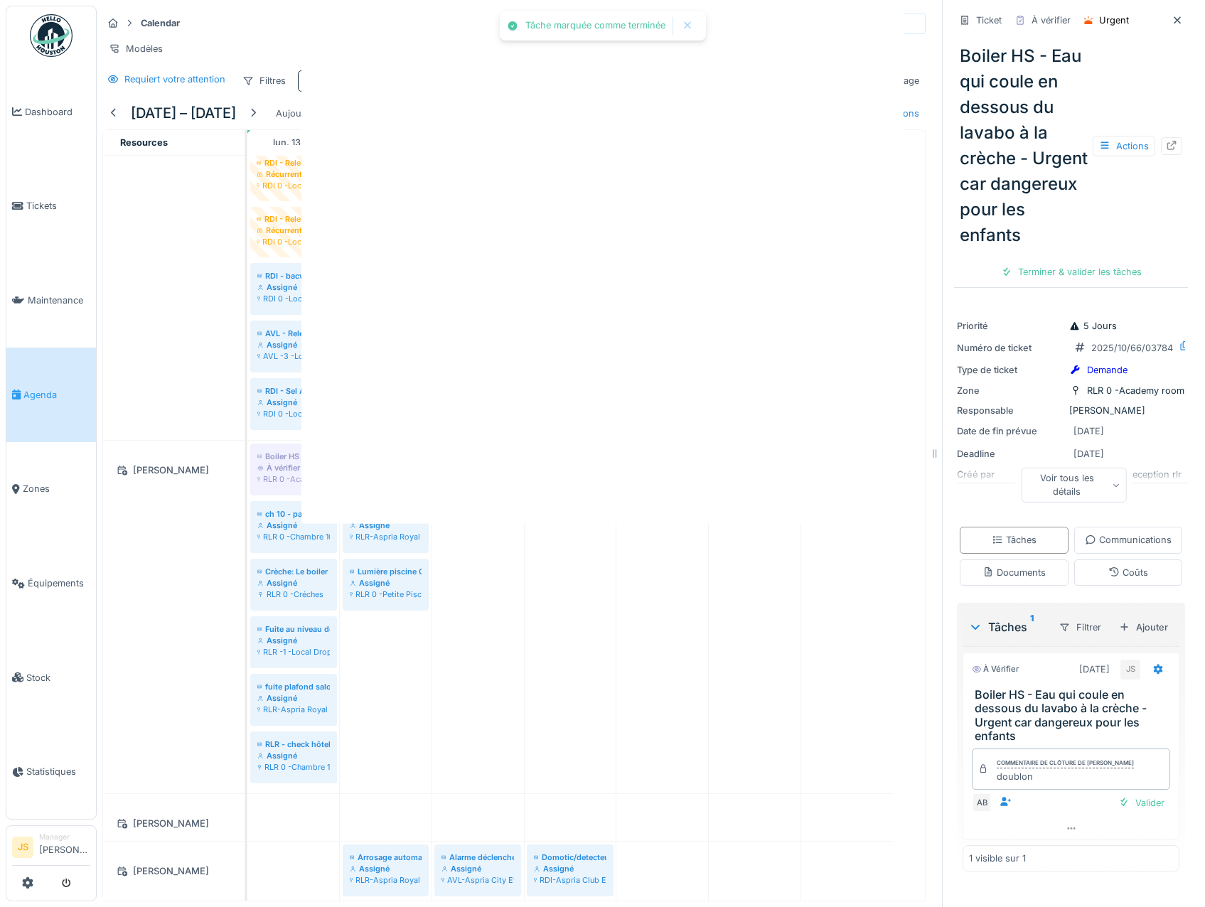
scroll to position [68, 0]
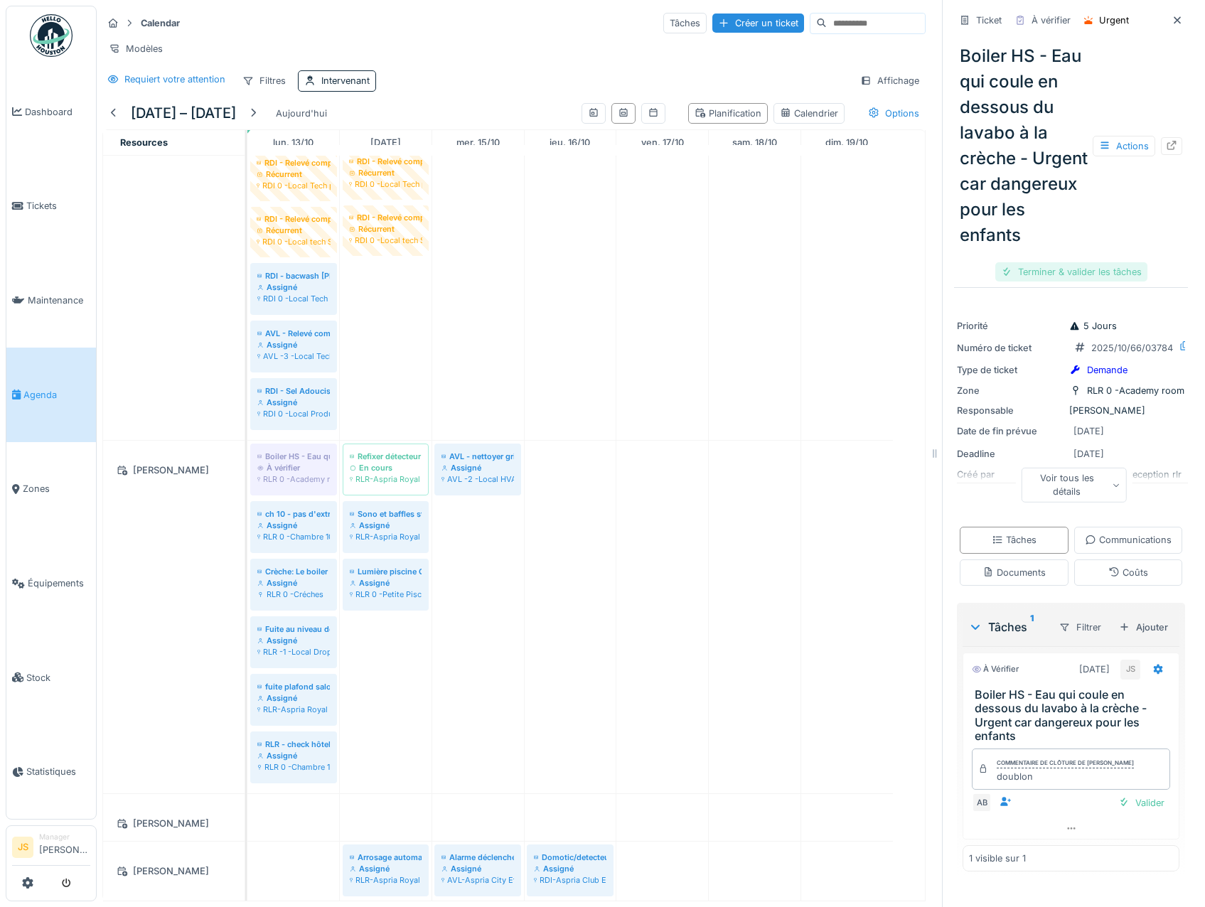
click at [1061, 282] on div "Terminer & valider les tâches" at bounding box center [1071, 271] width 152 height 19
drag, startPoint x: 1070, startPoint y: 291, endPoint x: 1068, endPoint y: 314, distance: 22.1
click at [1071, 282] on div "Clôturer le ticket" at bounding box center [1071, 271] width 99 height 19
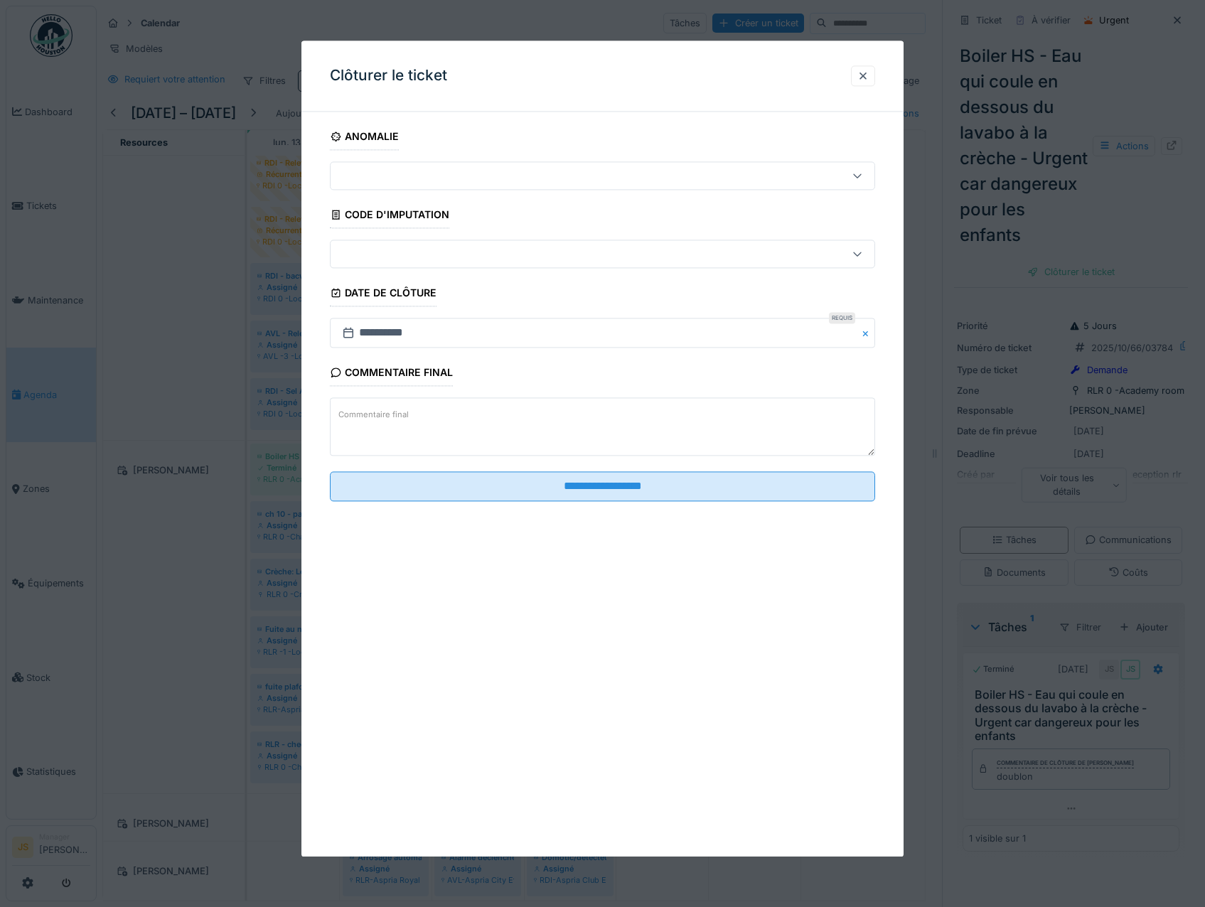
click at [437, 413] on textarea "Commentaire final" at bounding box center [603, 427] width 546 height 58
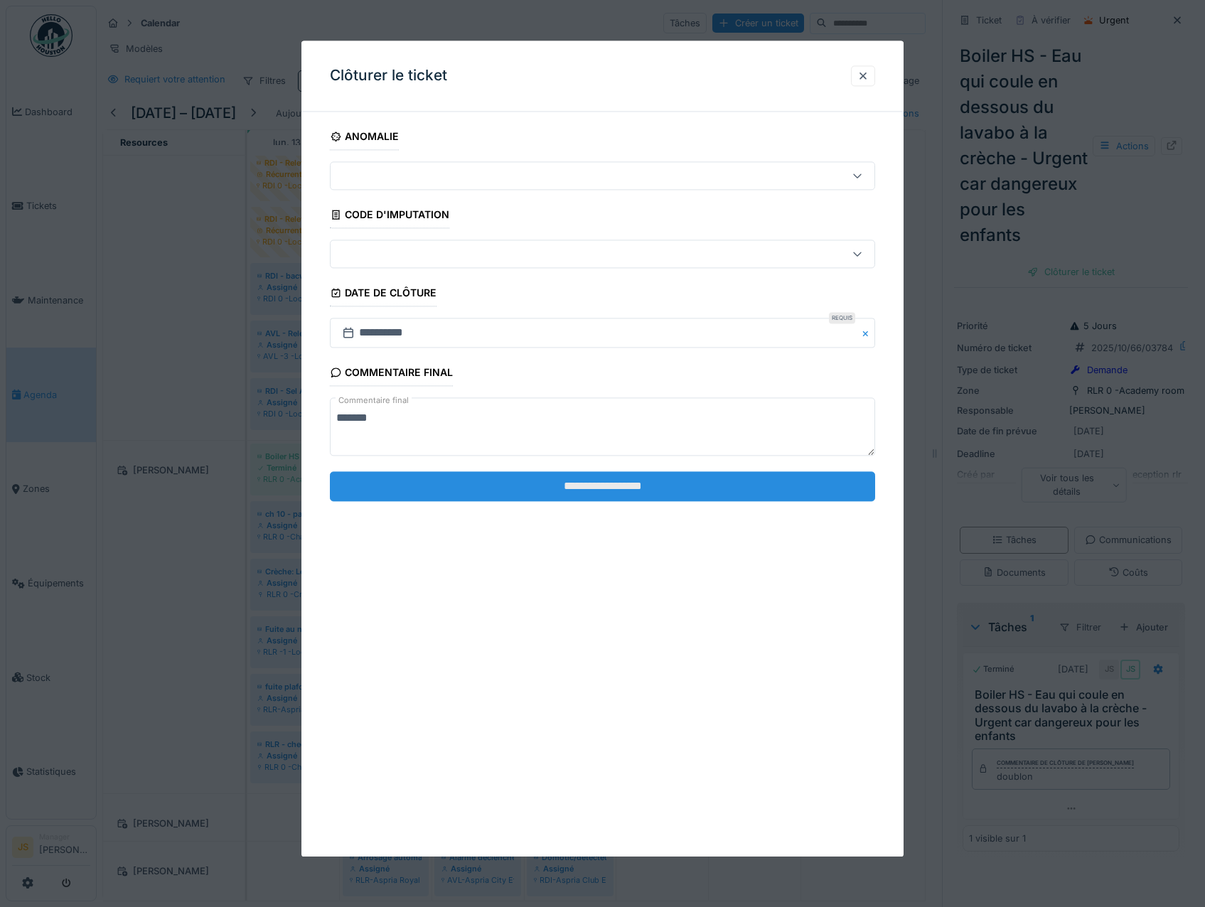
type textarea "*******"
click at [602, 484] on input "**********" at bounding box center [603, 486] width 546 height 30
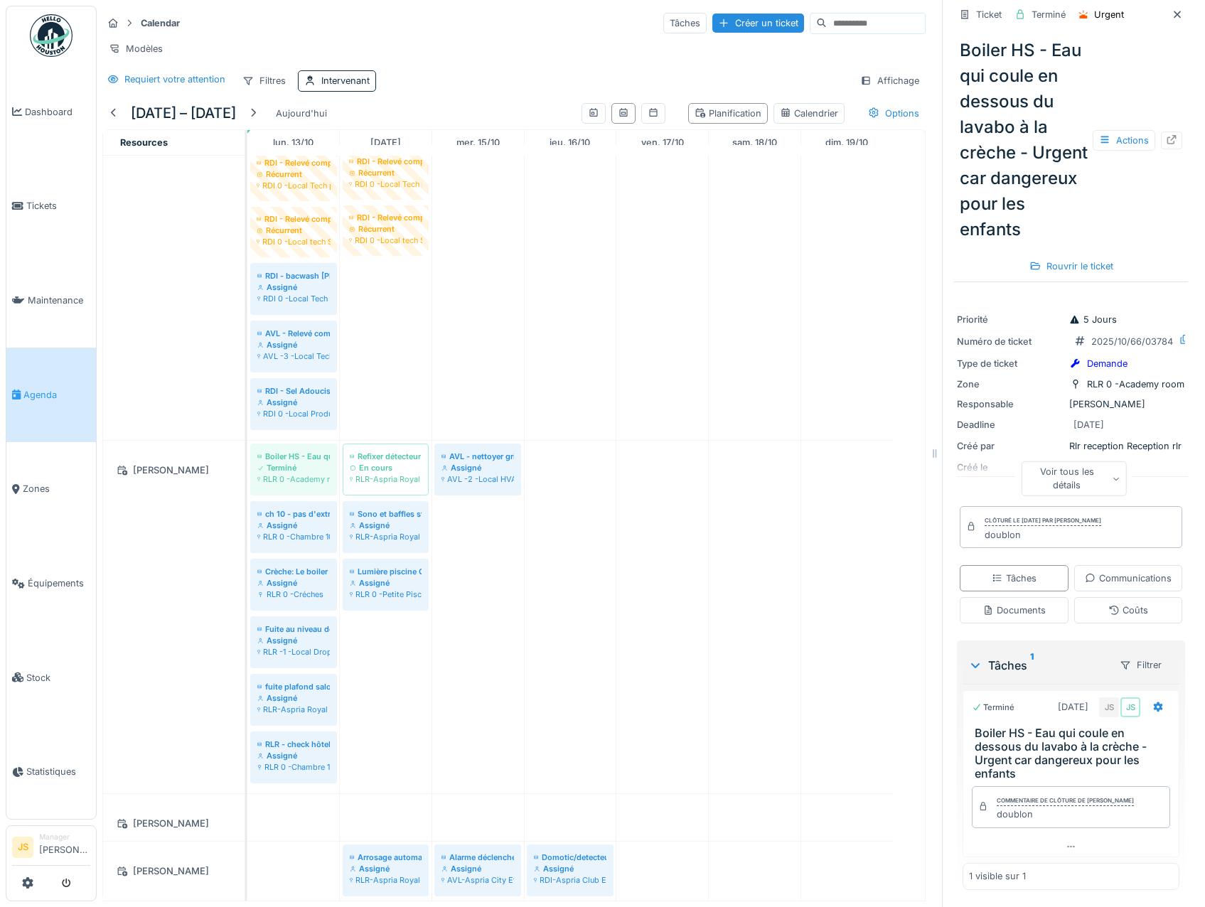
click at [1073, 469] on div "Voir tous les détails" at bounding box center [1074, 478] width 106 height 34
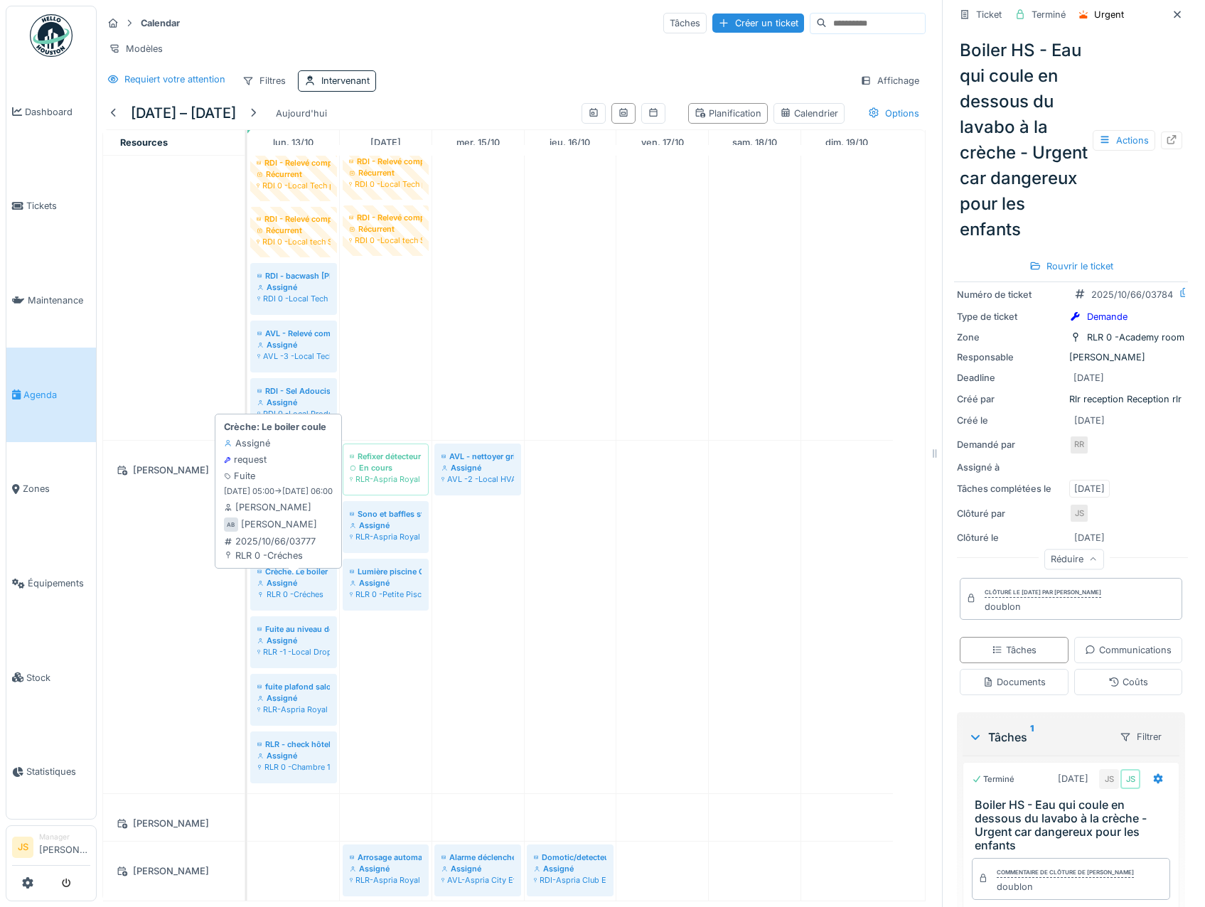
drag, startPoint x: 302, startPoint y: 605, endPoint x: 463, endPoint y: 578, distance: 162.9
click at [303, 600] on div "RLR 0 -Créches" at bounding box center [293, 594] width 73 height 11
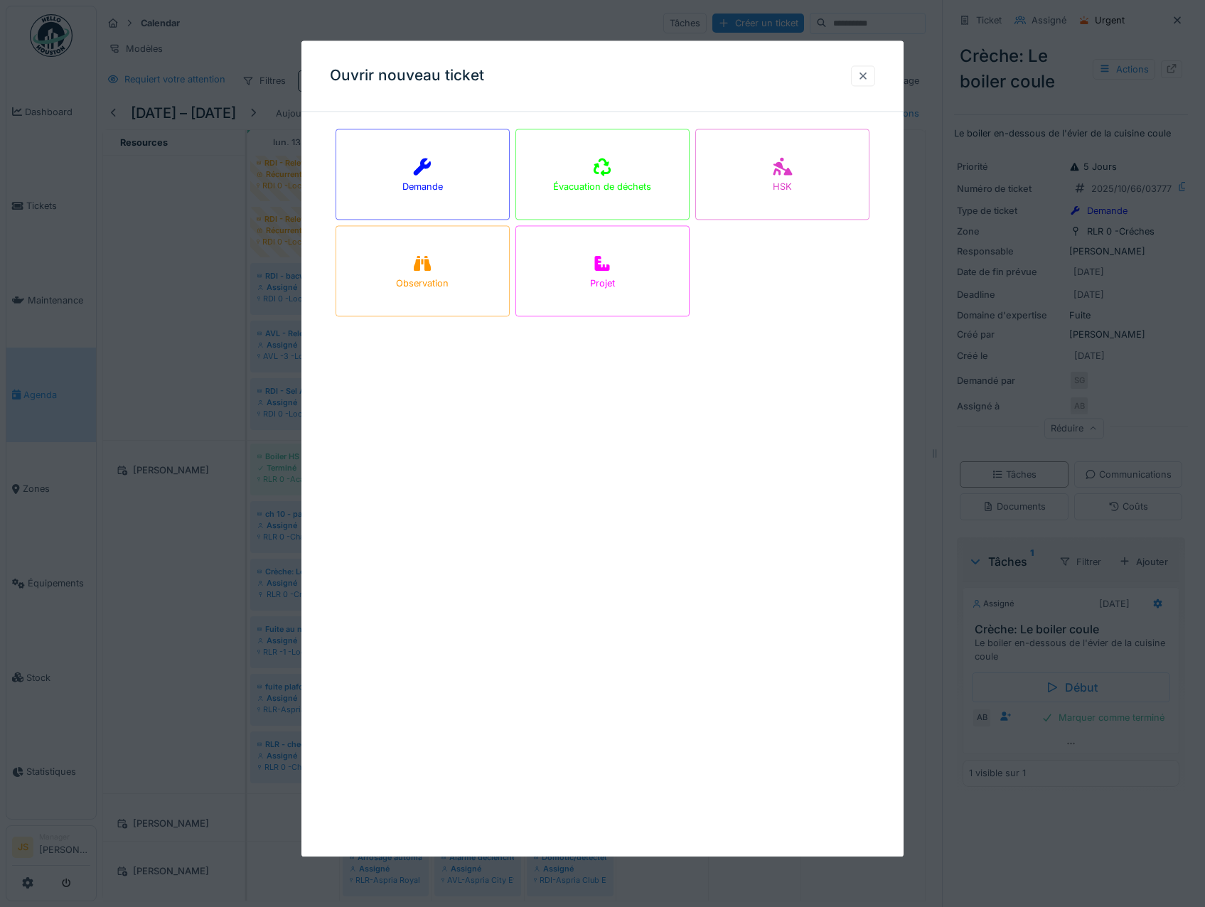
click at [865, 73] on div at bounding box center [862, 76] width 11 height 14
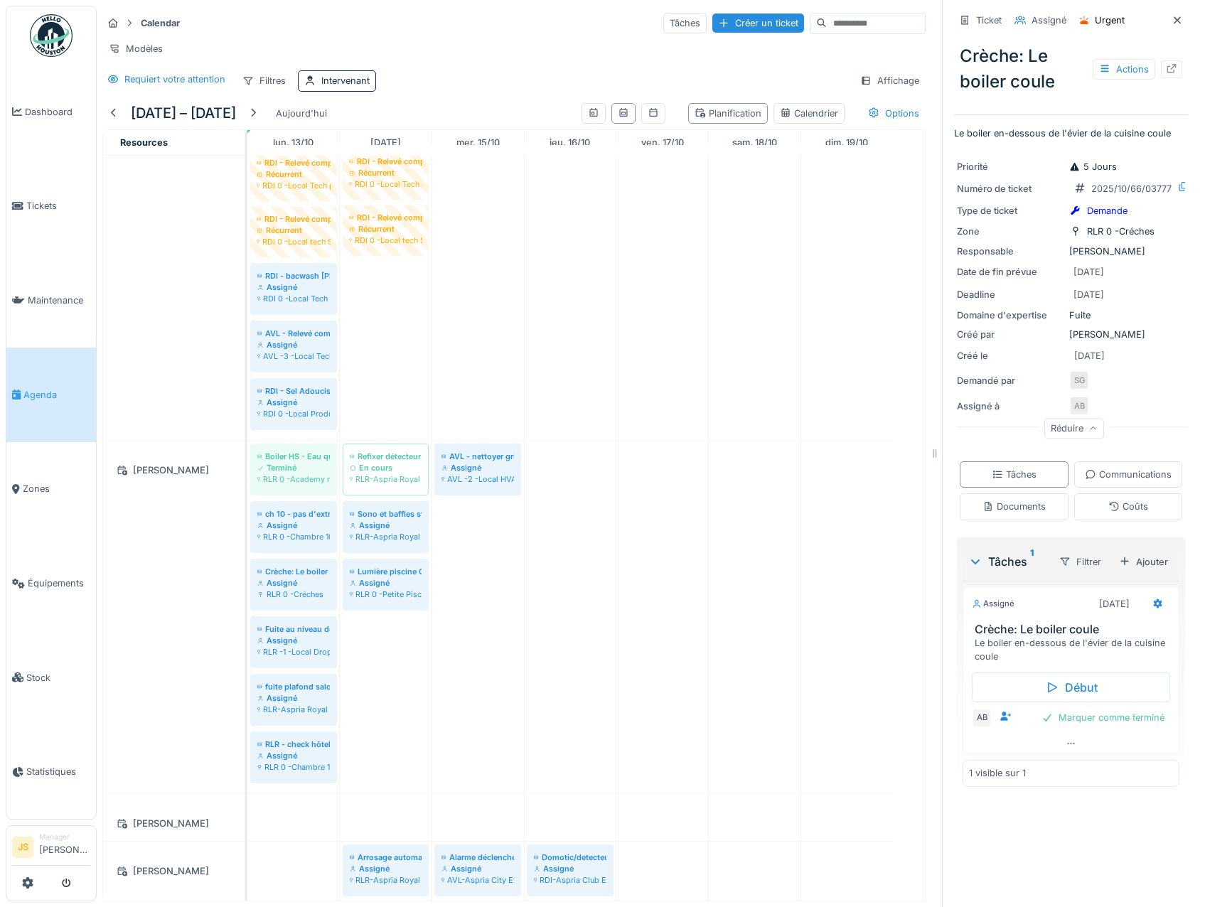
click at [193, 560] on div "[PERSON_NAME]" at bounding box center [173, 617] width 141 height 353
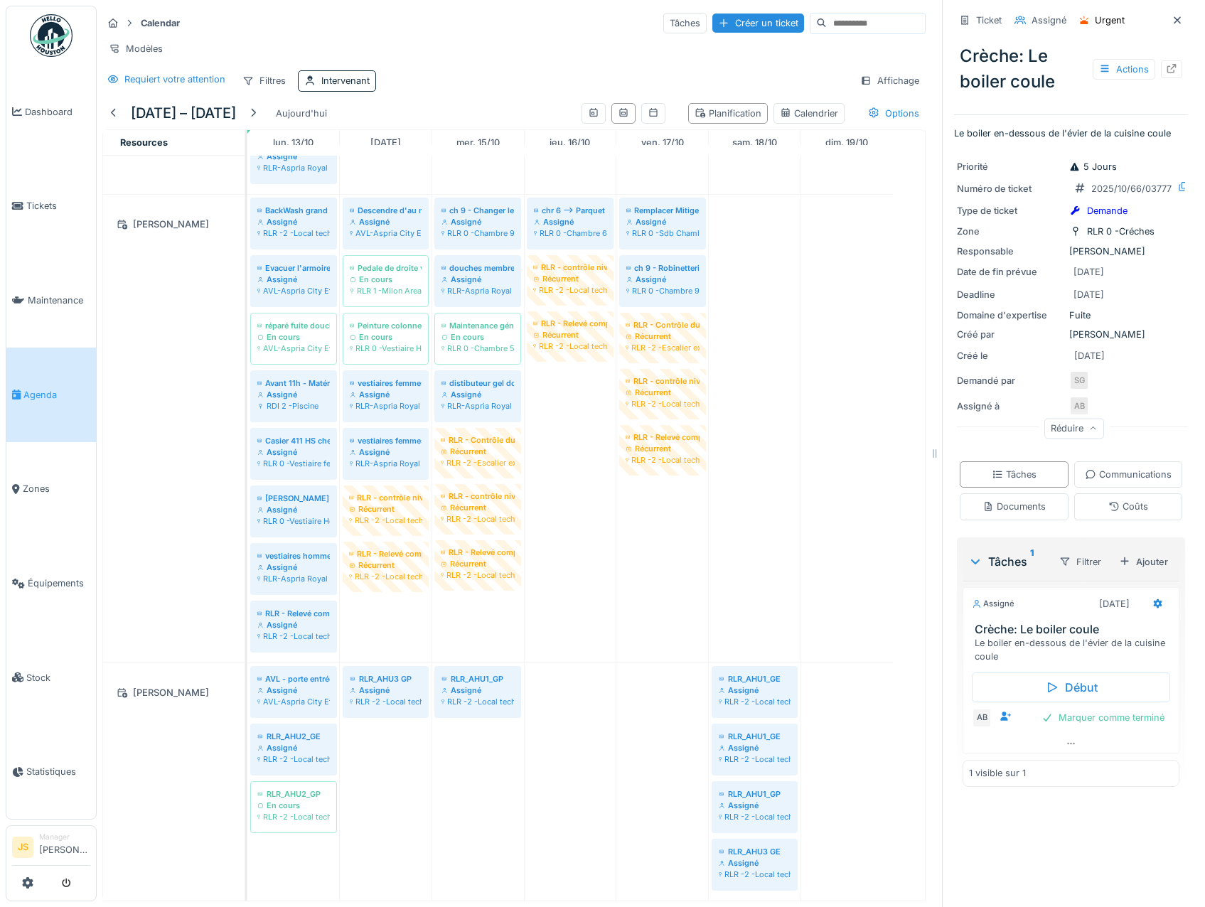
scroll to position [2636, 0]
